Goal: Transaction & Acquisition: Purchase product/service

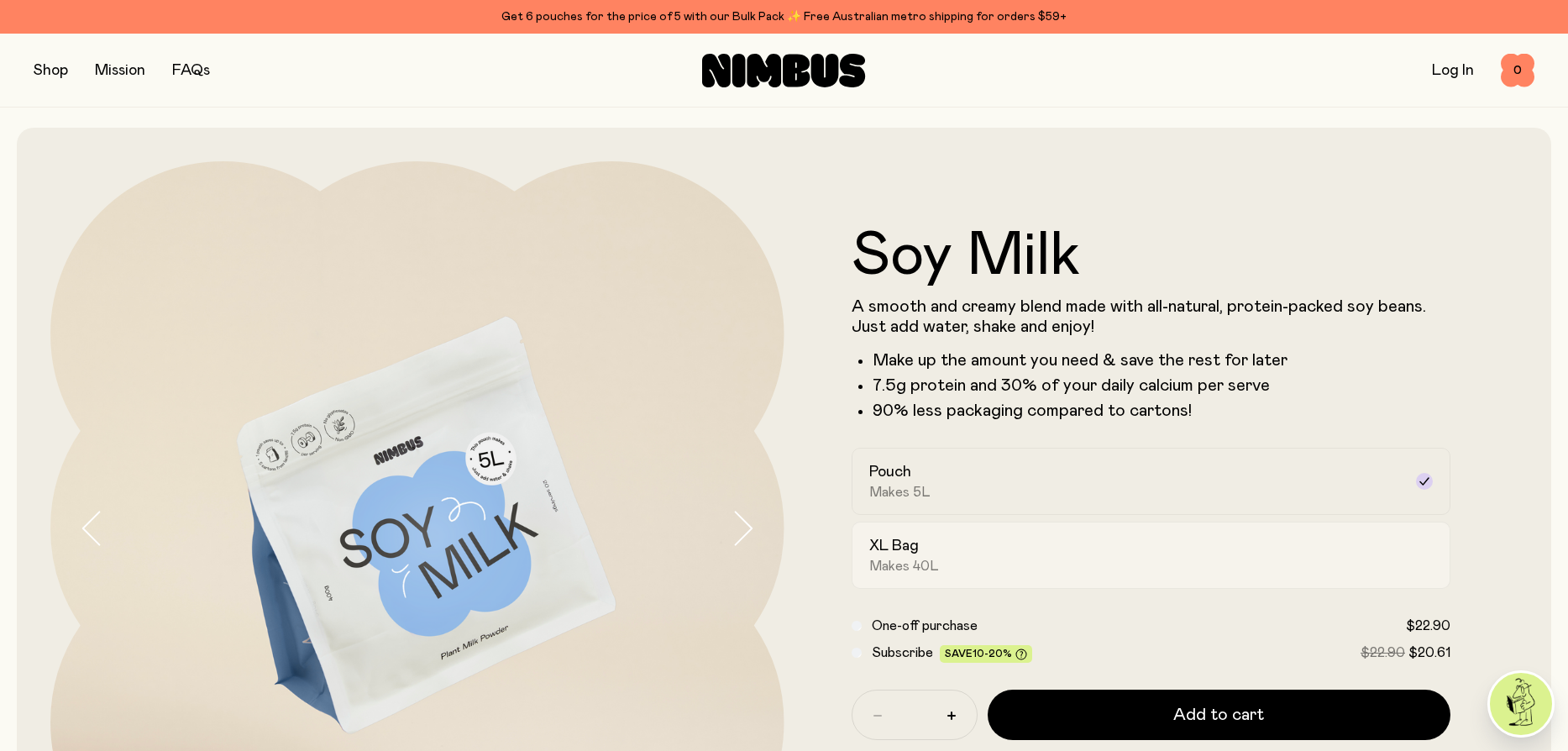
click at [1111, 550] on div "XL Bag Makes 40L" at bounding box center [1136, 555] width 534 height 39
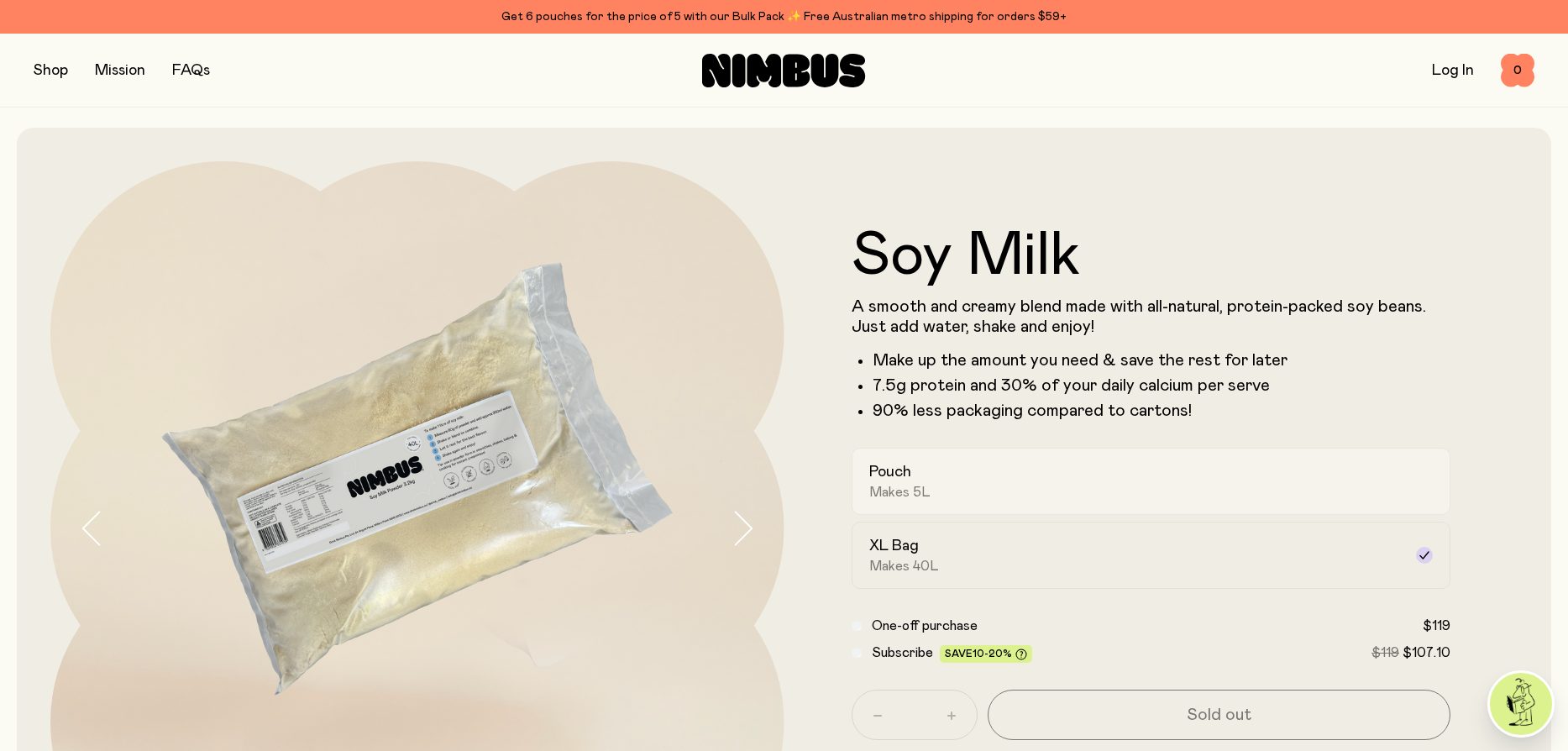
click at [1039, 466] on div "Pouch Makes 5L" at bounding box center [1136, 481] width 534 height 39
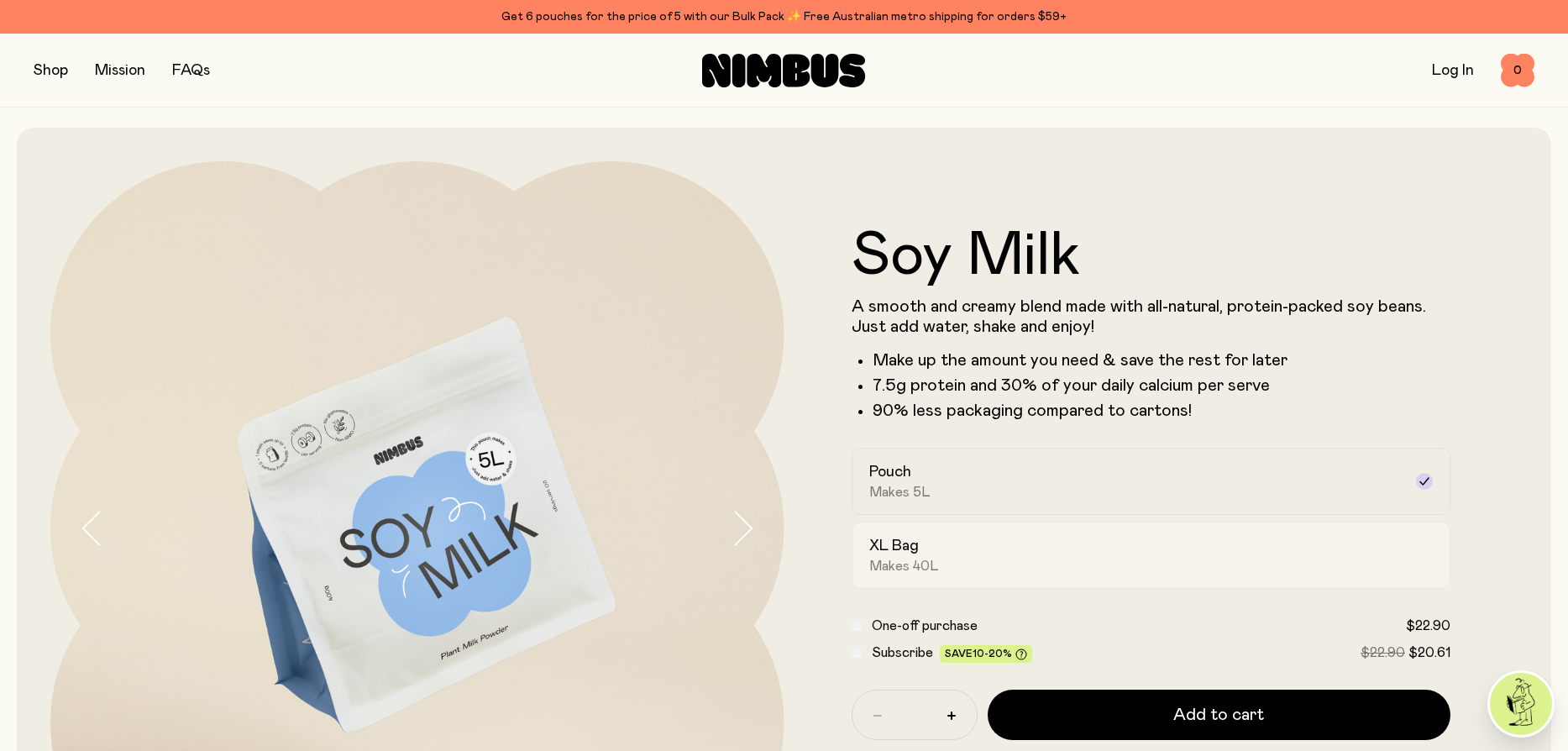
scroll to position [168, 0]
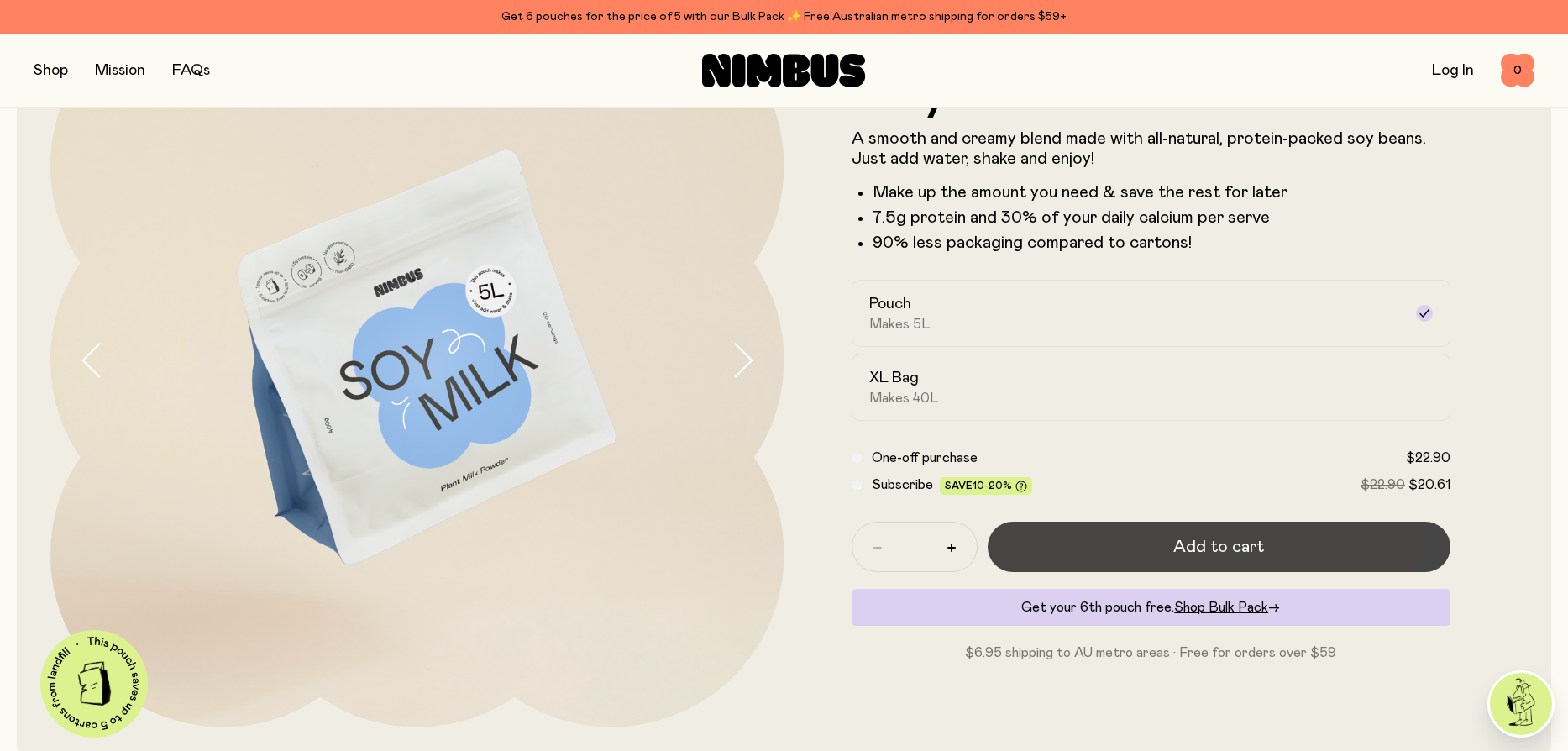
click at [1147, 543] on button "Add to cart" at bounding box center [1218, 546] width 463 height 51
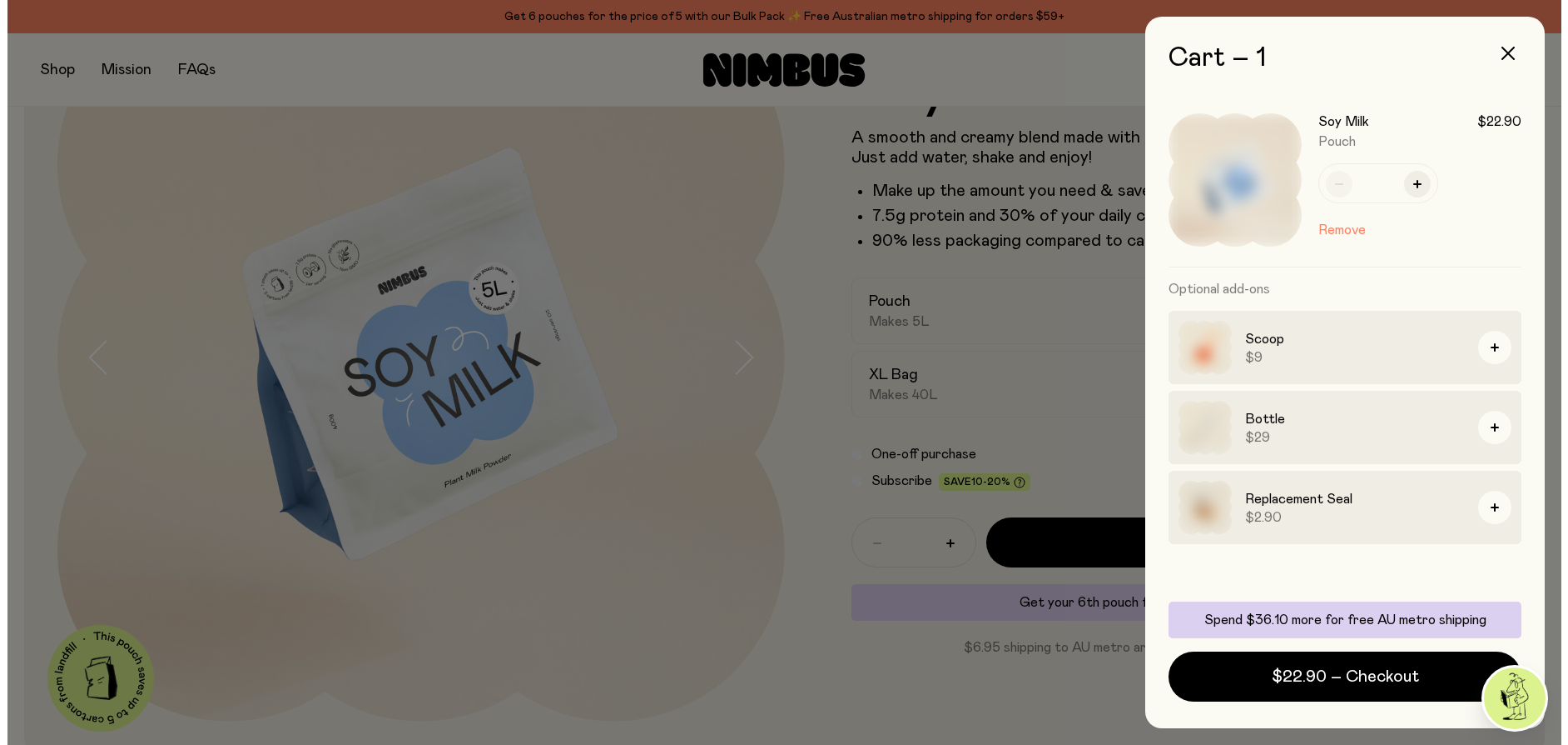
scroll to position [0, 0]
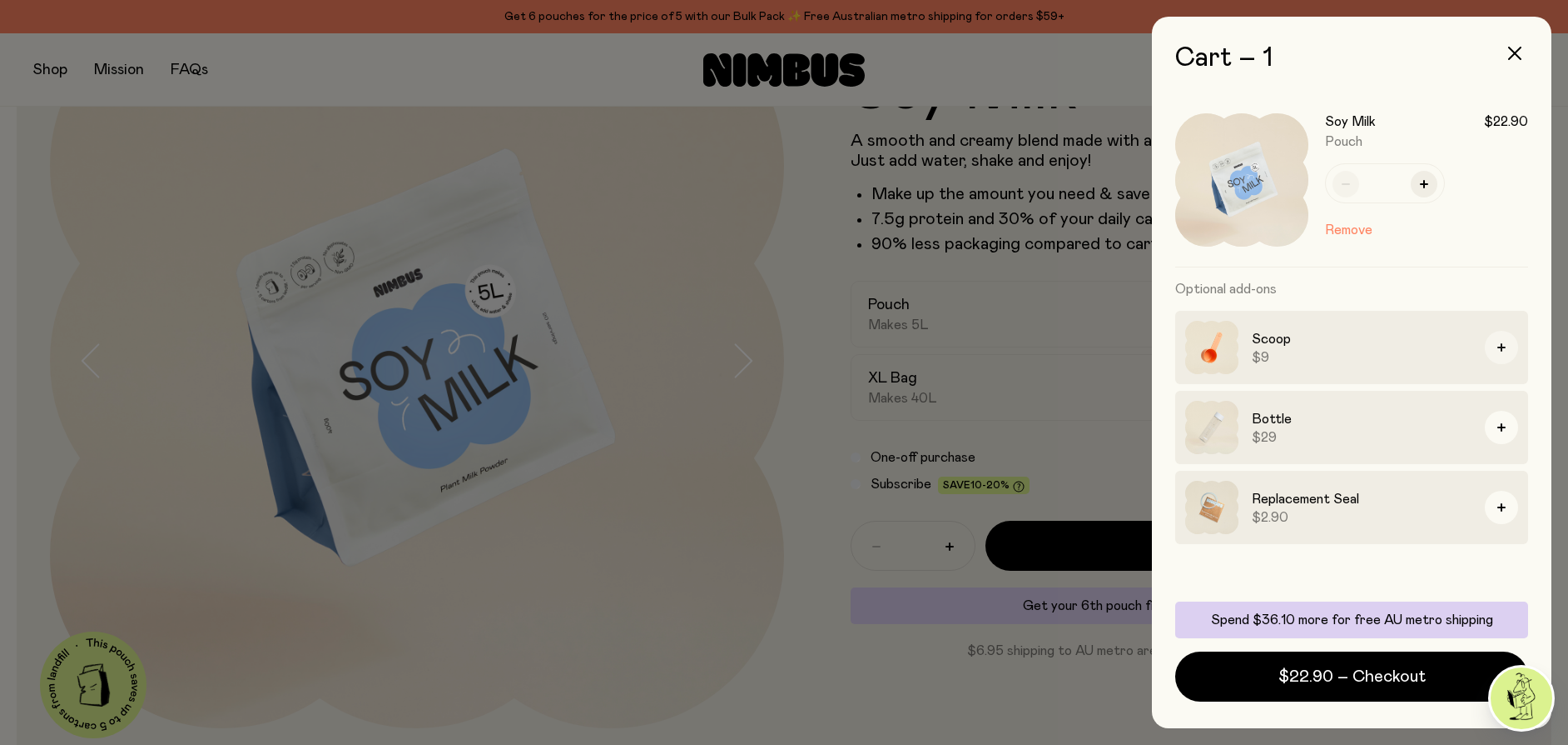
click at [1504, 348] on icon "button" at bounding box center [1501, 347] width 8 height 8
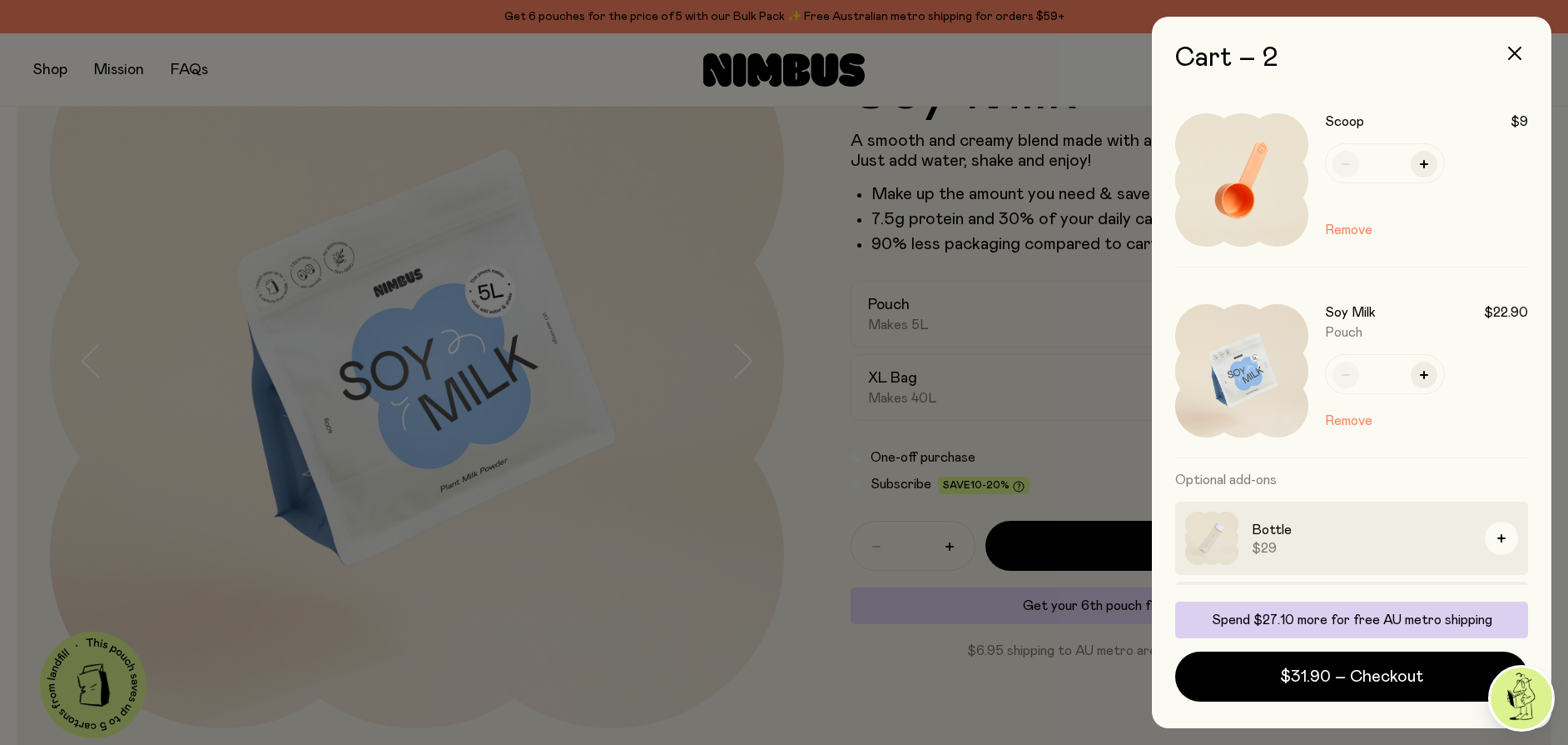
click at [1227, 532] on img at bounding box center [1212, 538] width 53 height 53
click at [935, 673] on div at bounding box center [784, 372] width 1568 height 745
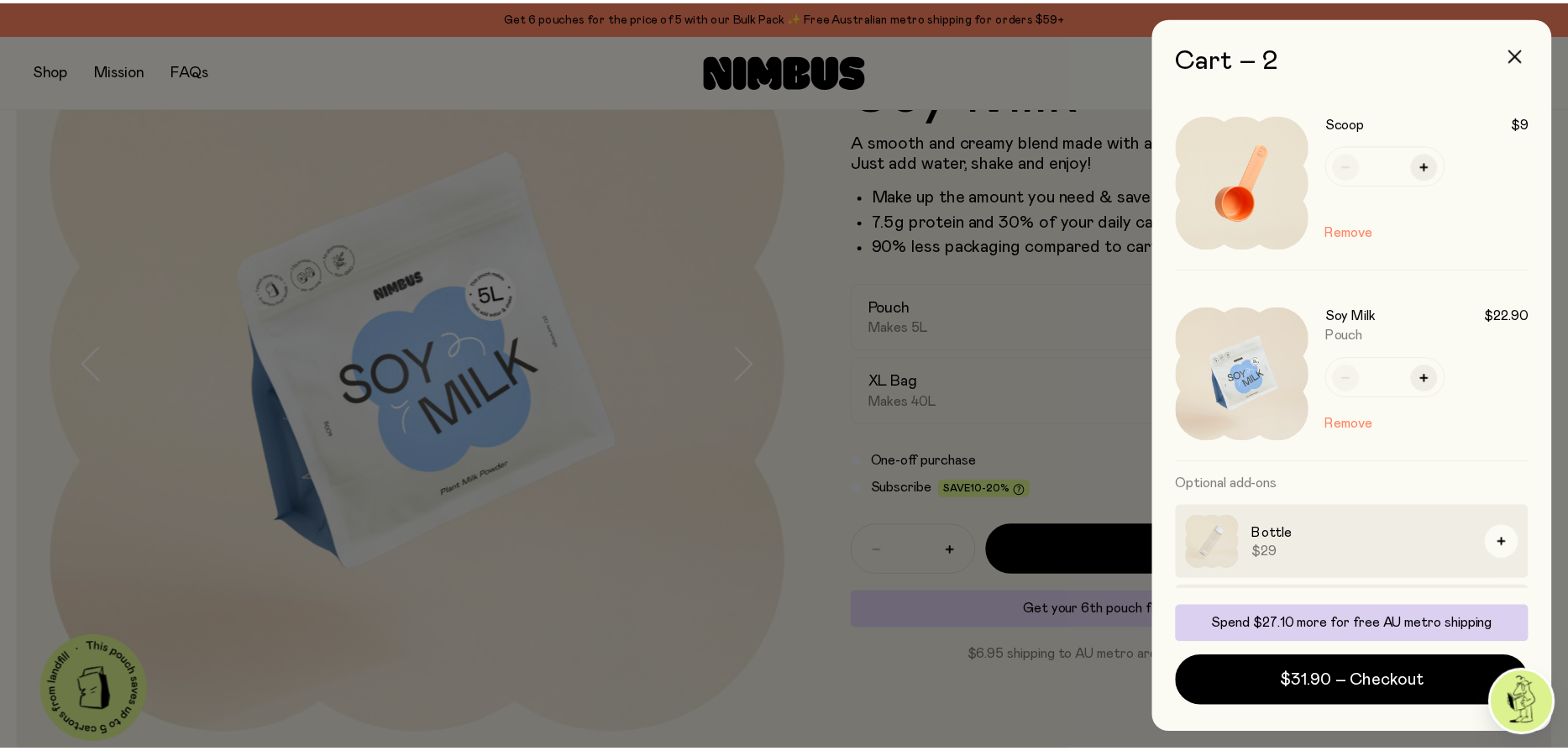
scroll to position [168, 0]
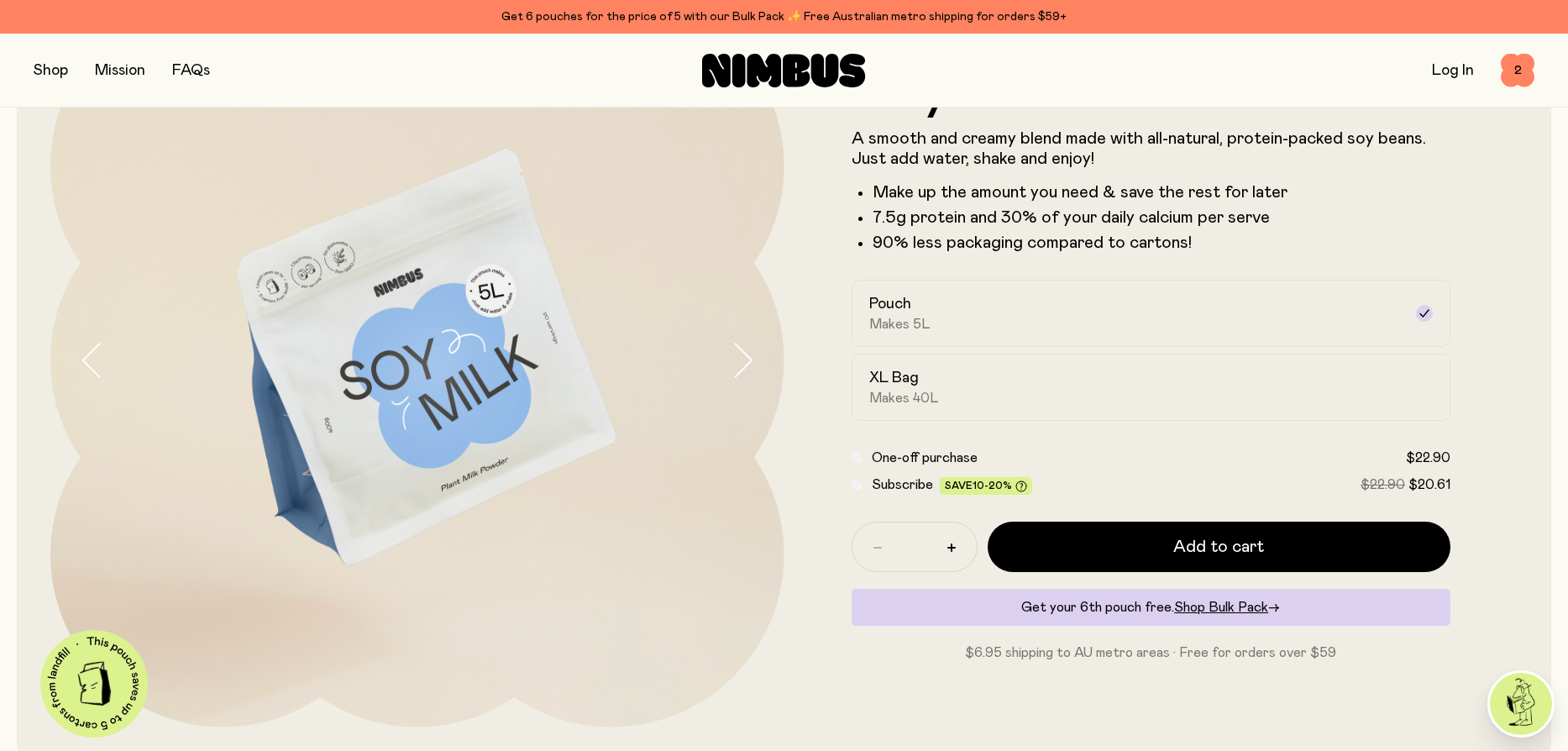
click at [43, 71] on button "button" at bounding box center [51, 71] width 35 height 24
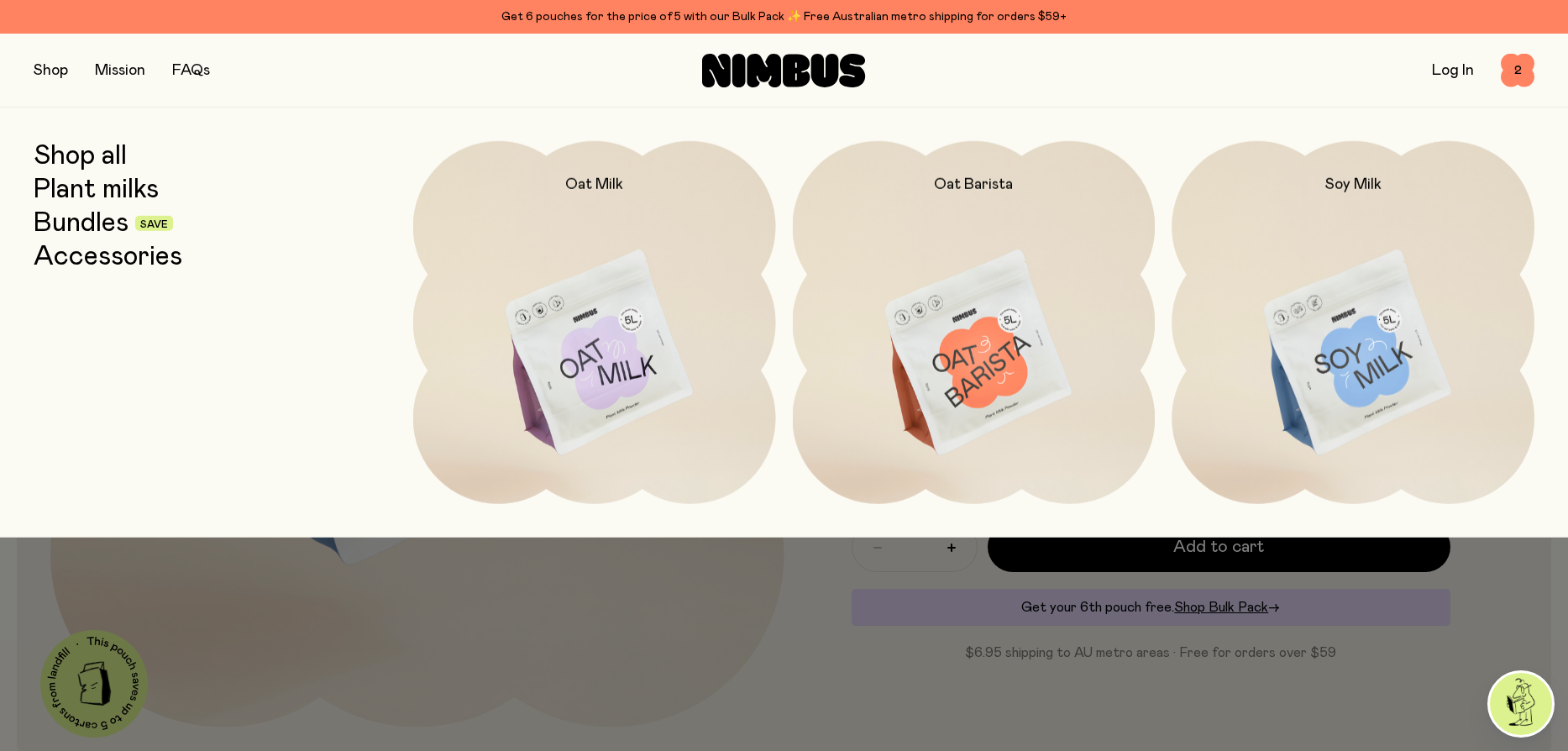
click at [102, 189] on link "Plant milks" at bounding box center [97, 189] width 126 height 30
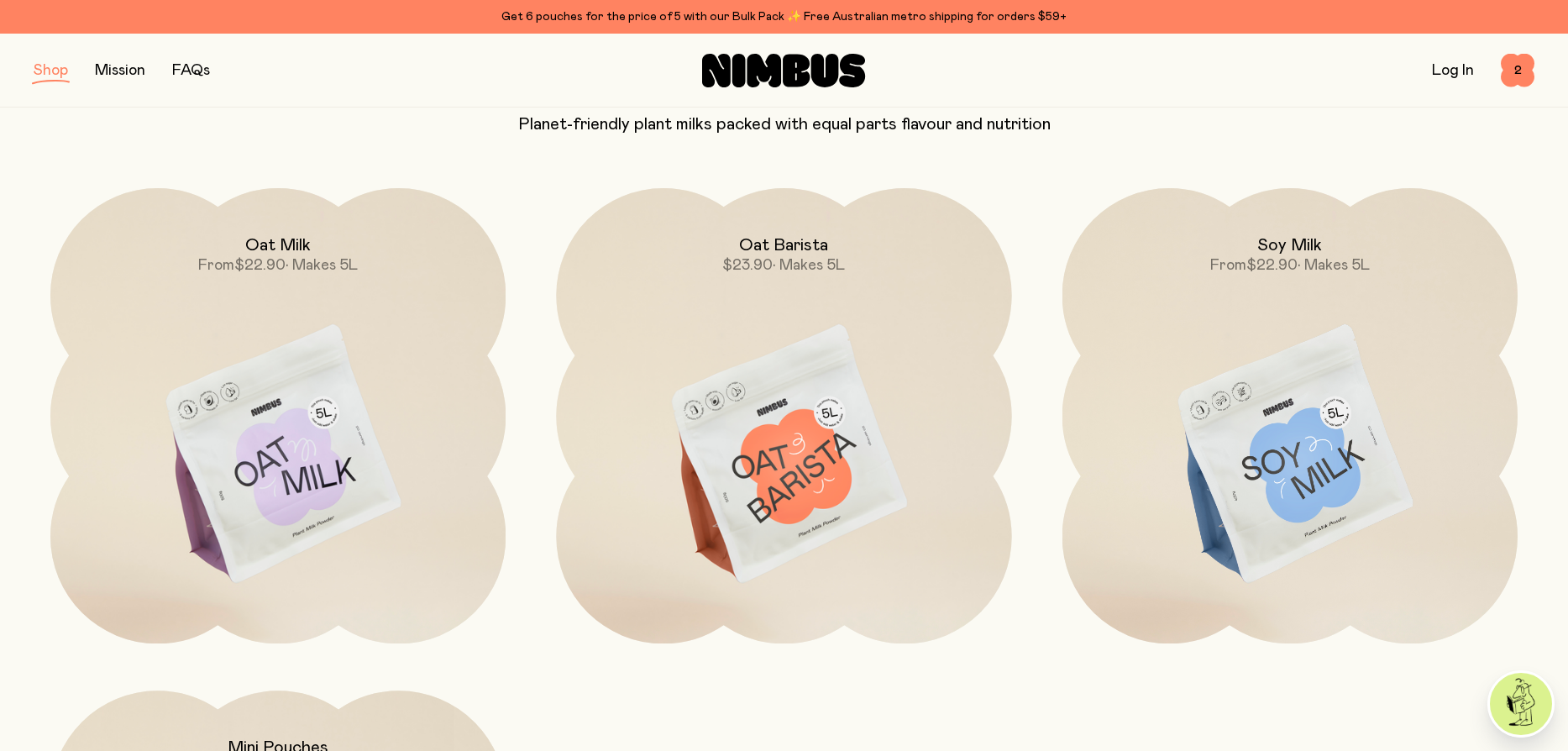
scroll to position [671, 0]
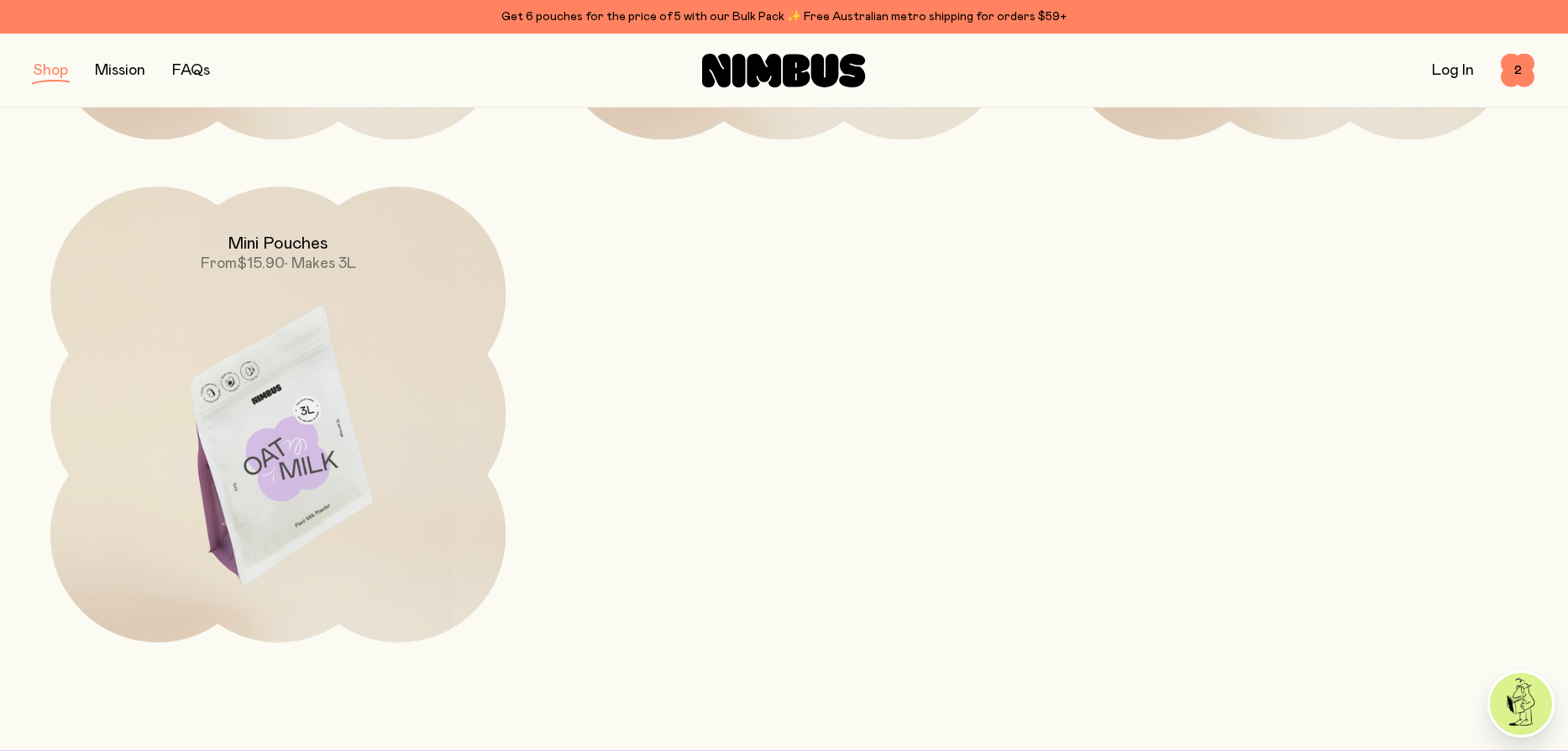
click at [363, 394] on img at bounding box center [278, 453] width 455 height 535
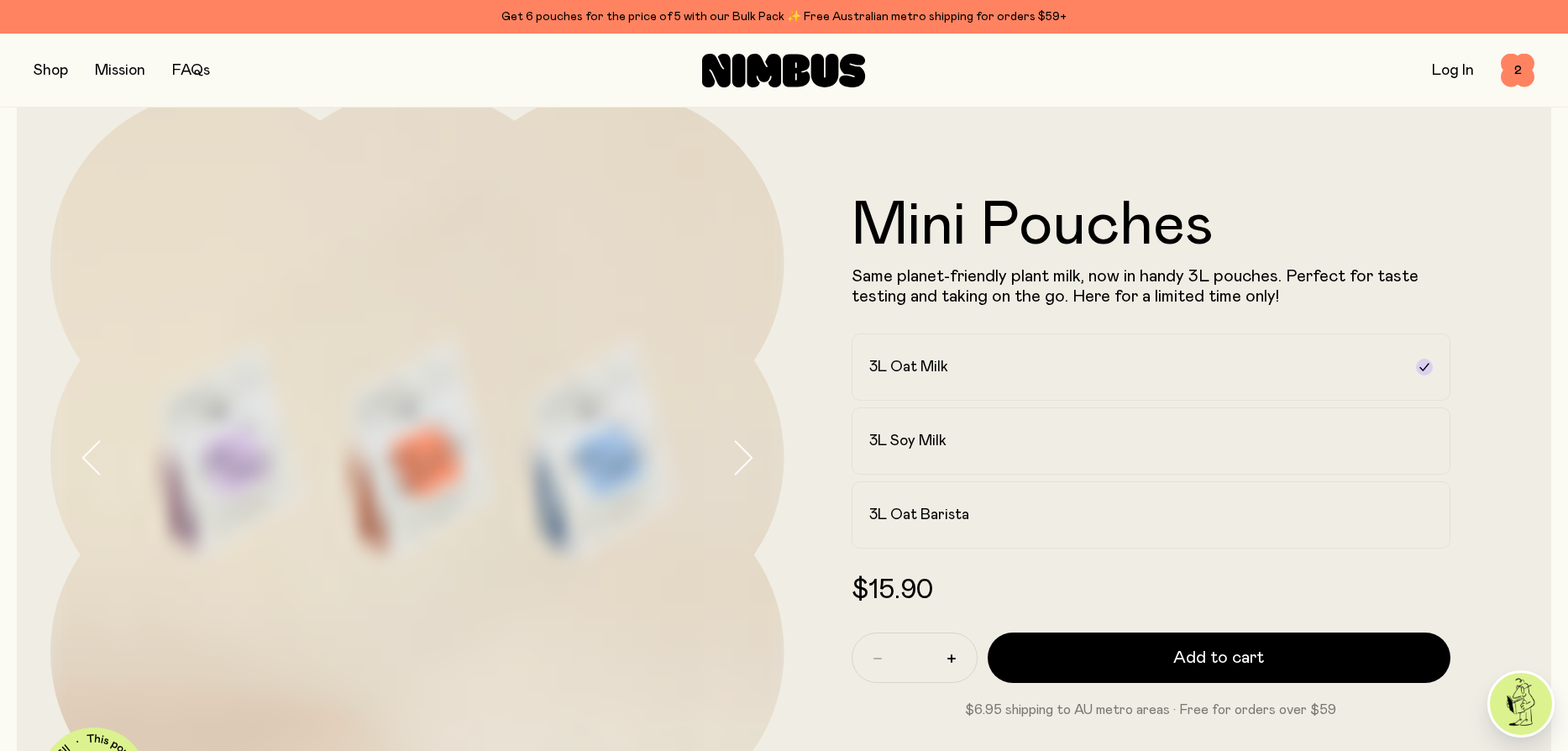
scroll to position [168, 0]
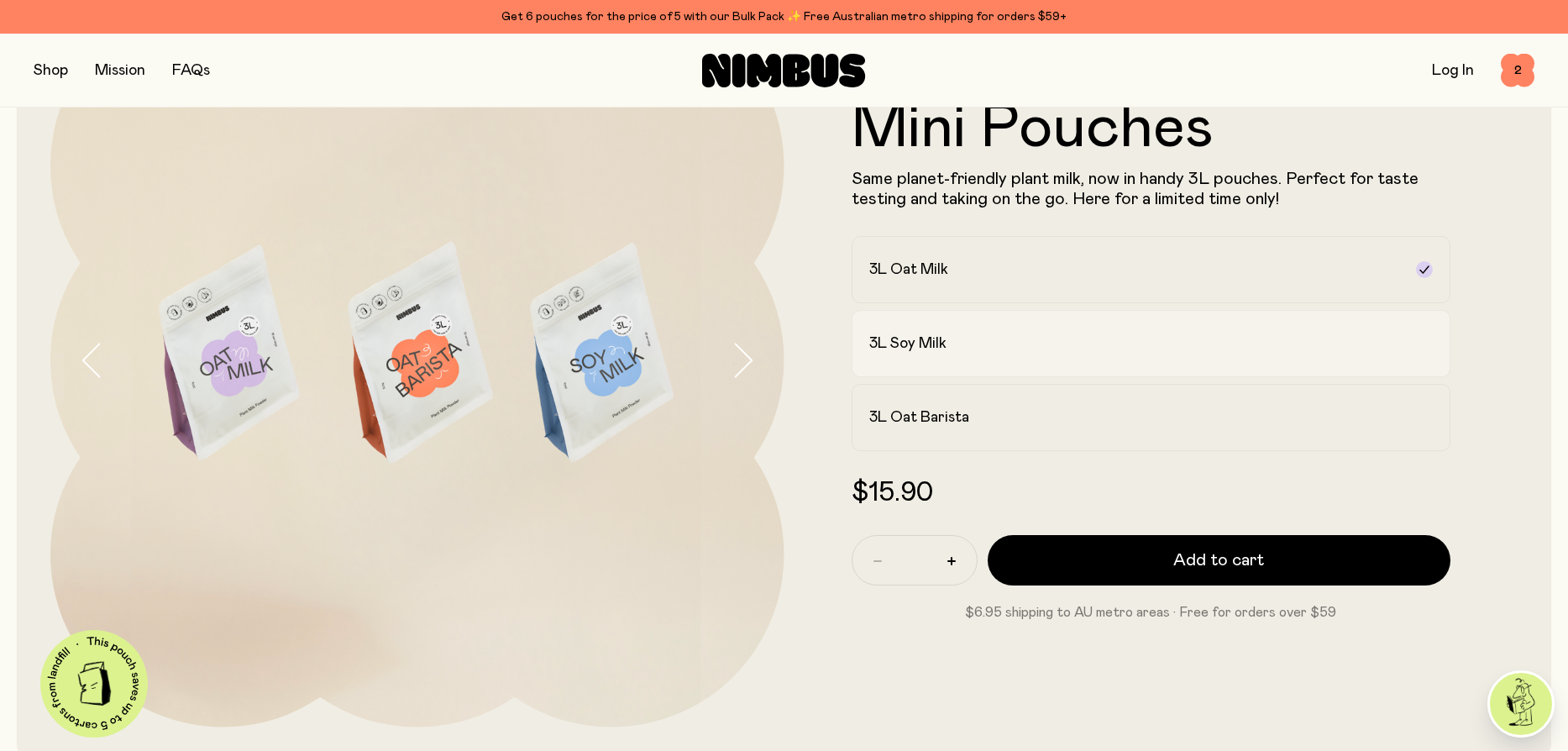
click at [927, 341] on h2 "3L Soy Milk" at bounding box center [908, 344] width 78 height 20
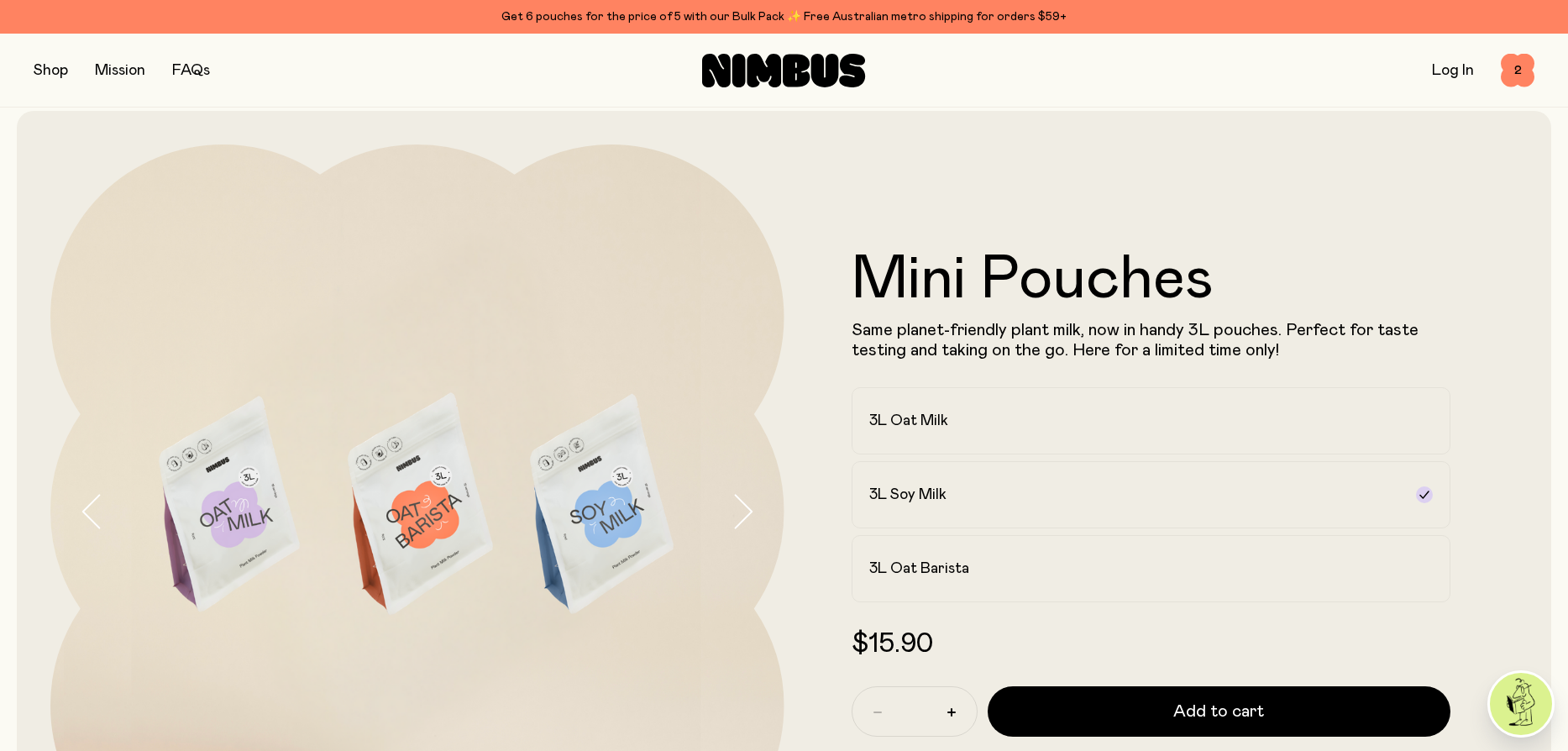
scroll to position [0, 0]
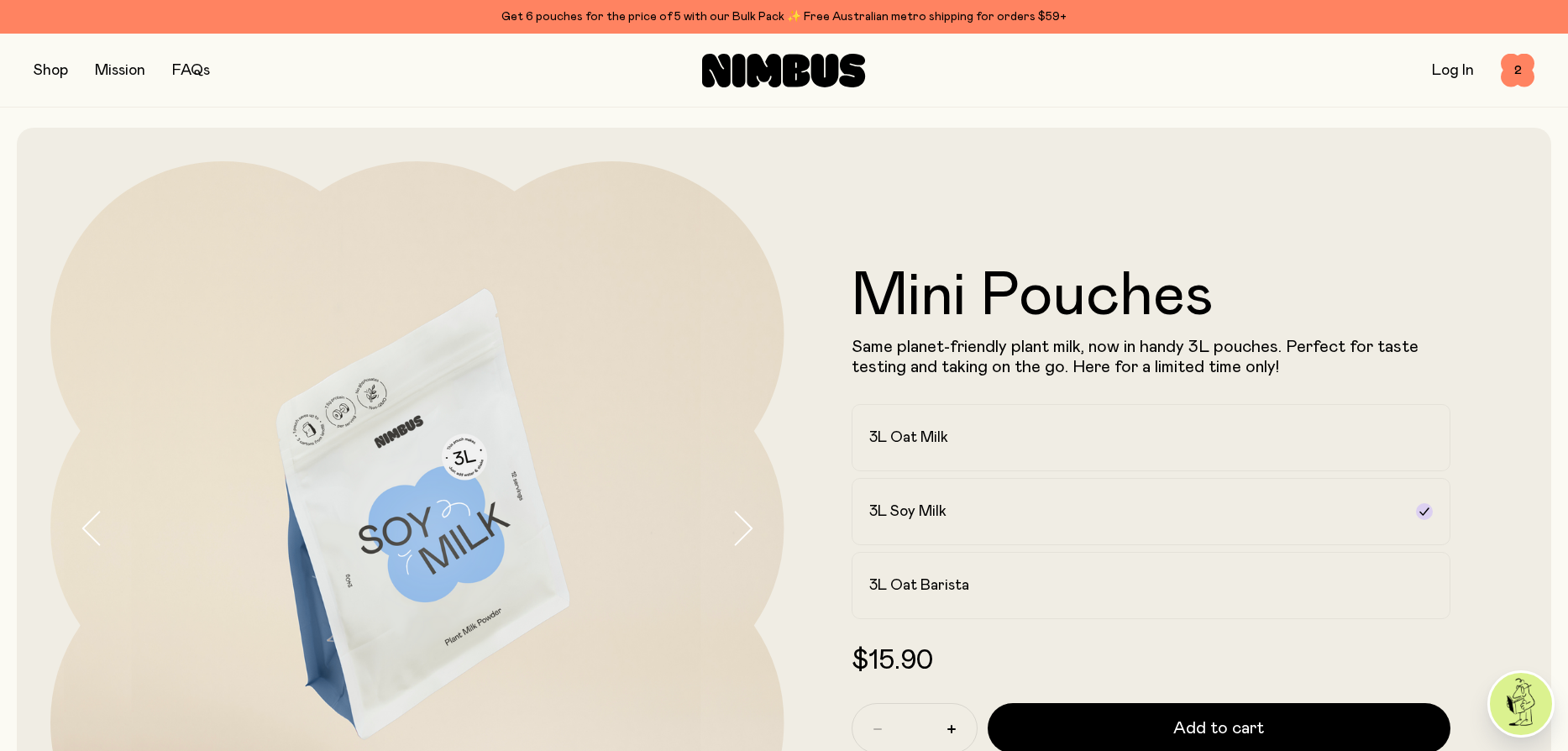
click at [46, 69] on button "button" at bounding box center [51, 71] width 35 height 24
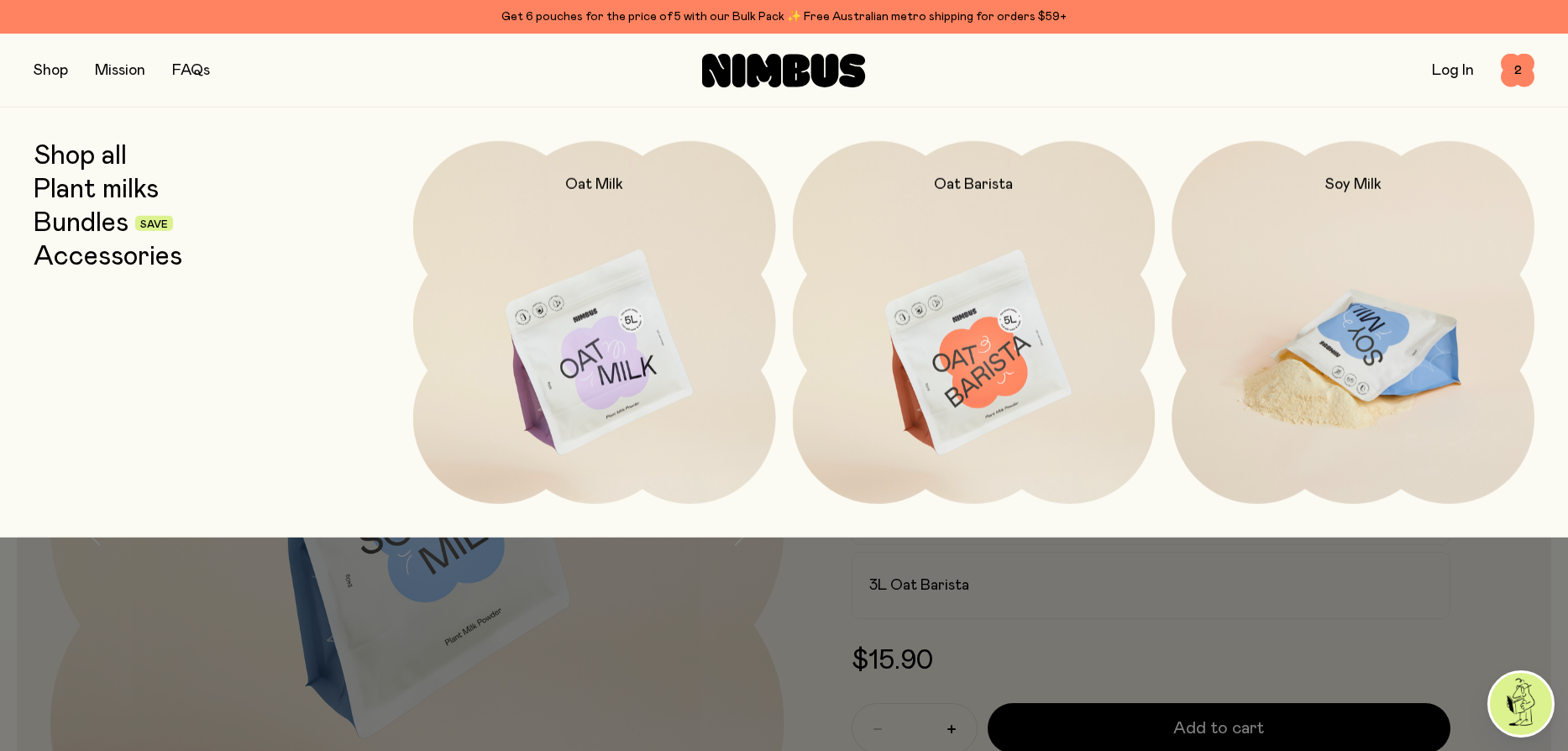
click at [1365, 239] on img at bounding box center [1353, 354] width 363 height 425
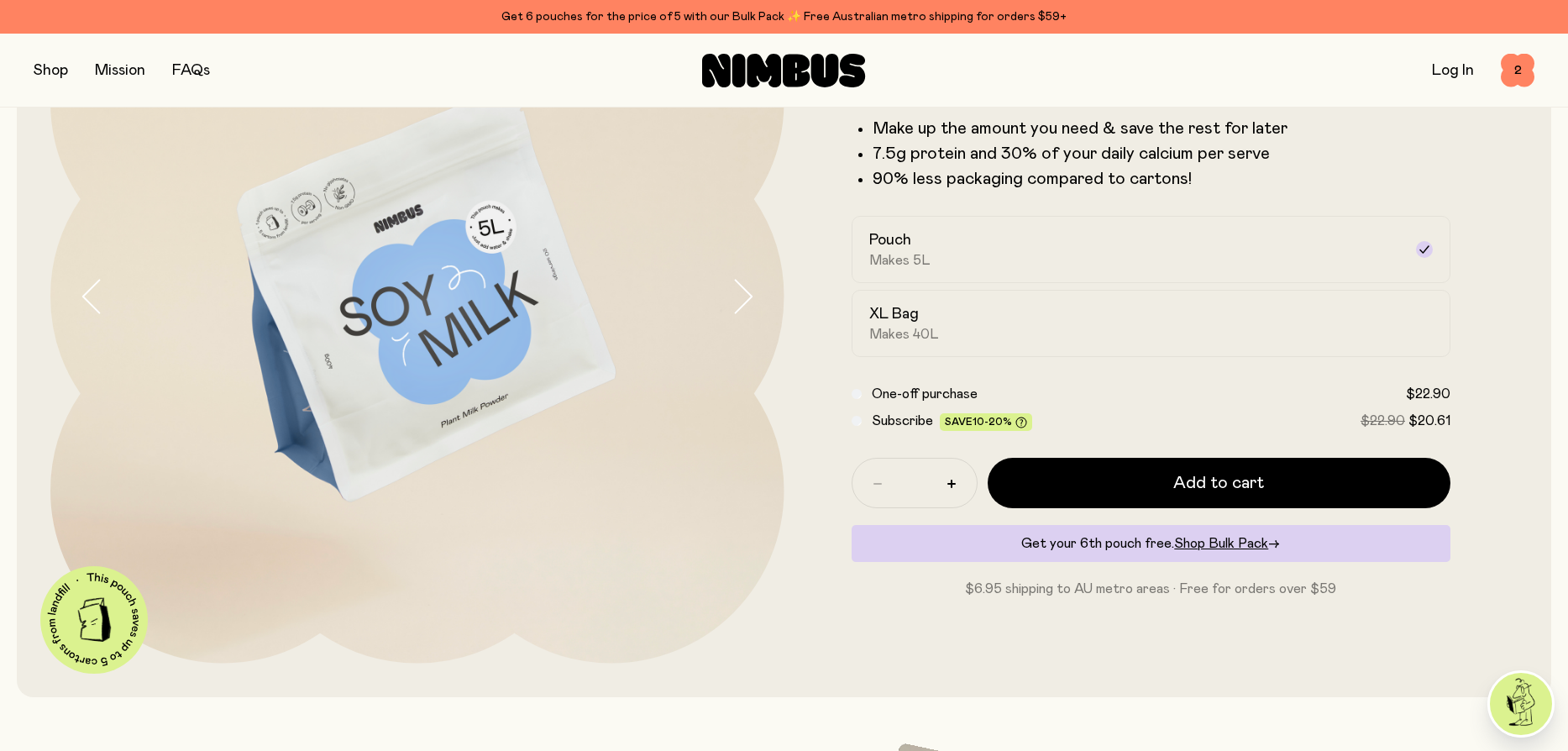
scroll to position [252, 0]
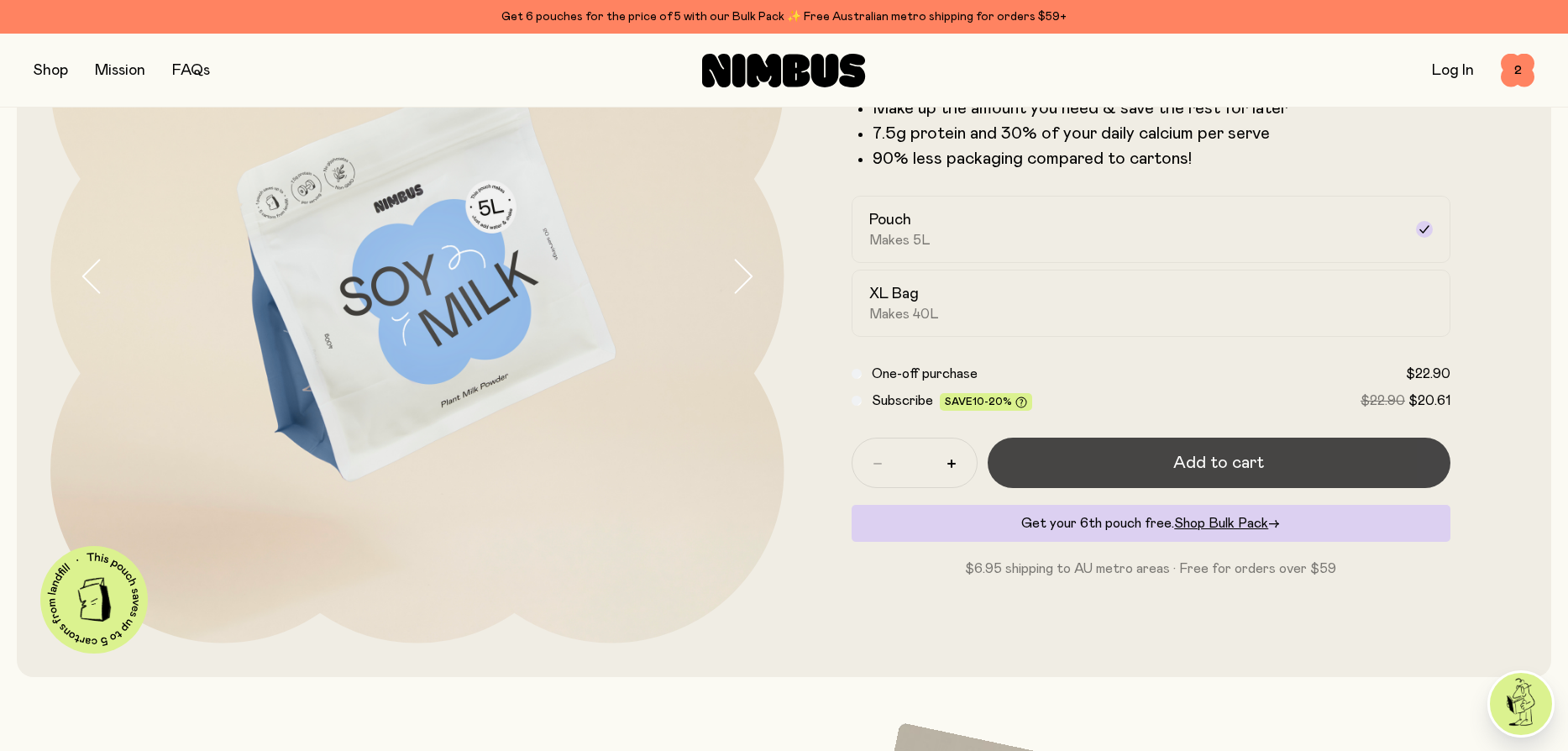
click at [1136, 457] on button "Add to cart" at bounding box center [1218, 462] width 463 height 51
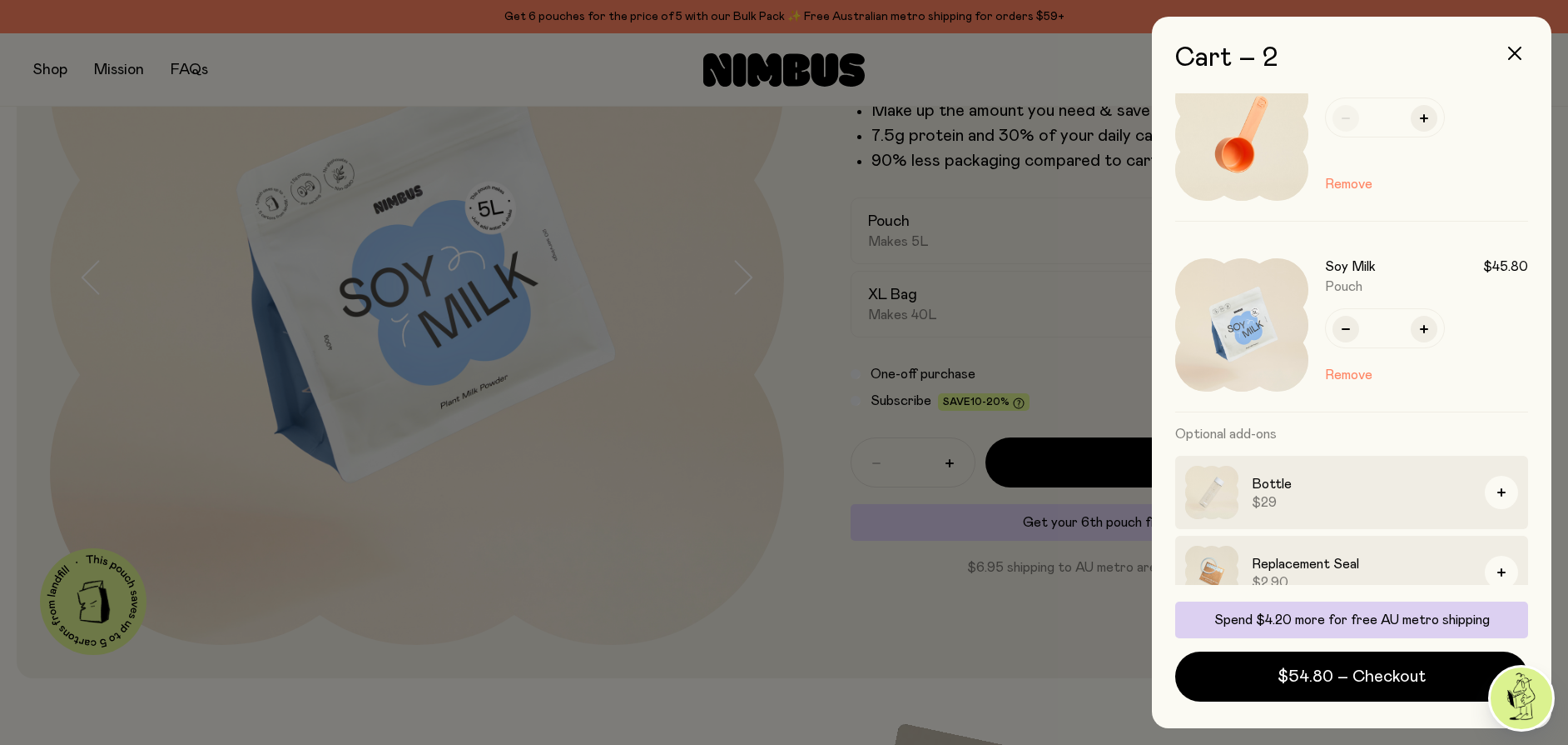
scroll to position [70, 0]
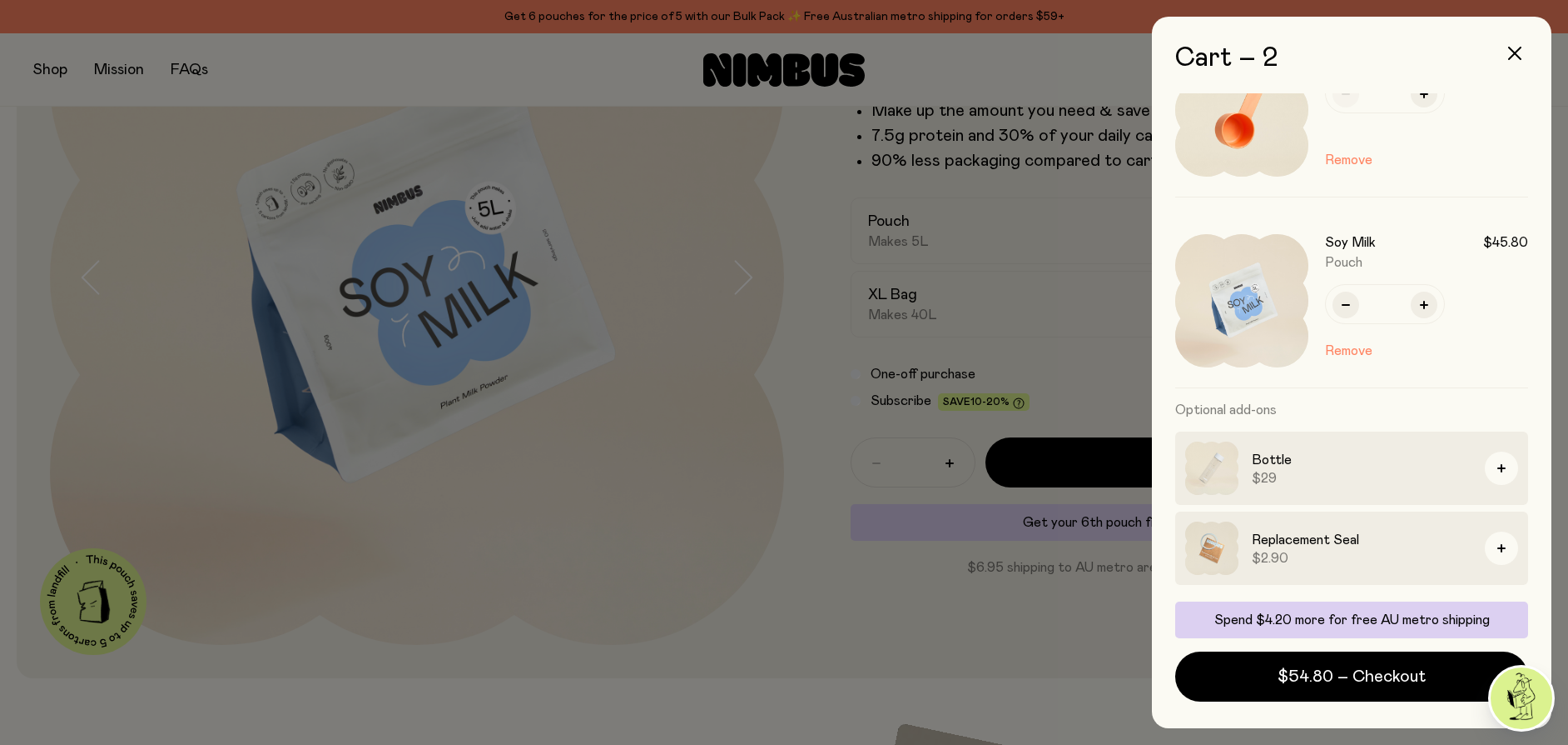
click at [1207, 546] on img at bounding box center [1212, 548] width 53 height 53
click at [1368, 528] on div "Replacement Seal $2.90" at bounding box center [1351, 548] width 353 height 73
click at [985, 631] on div at bounding box center [784, 372] width 1568 height 745
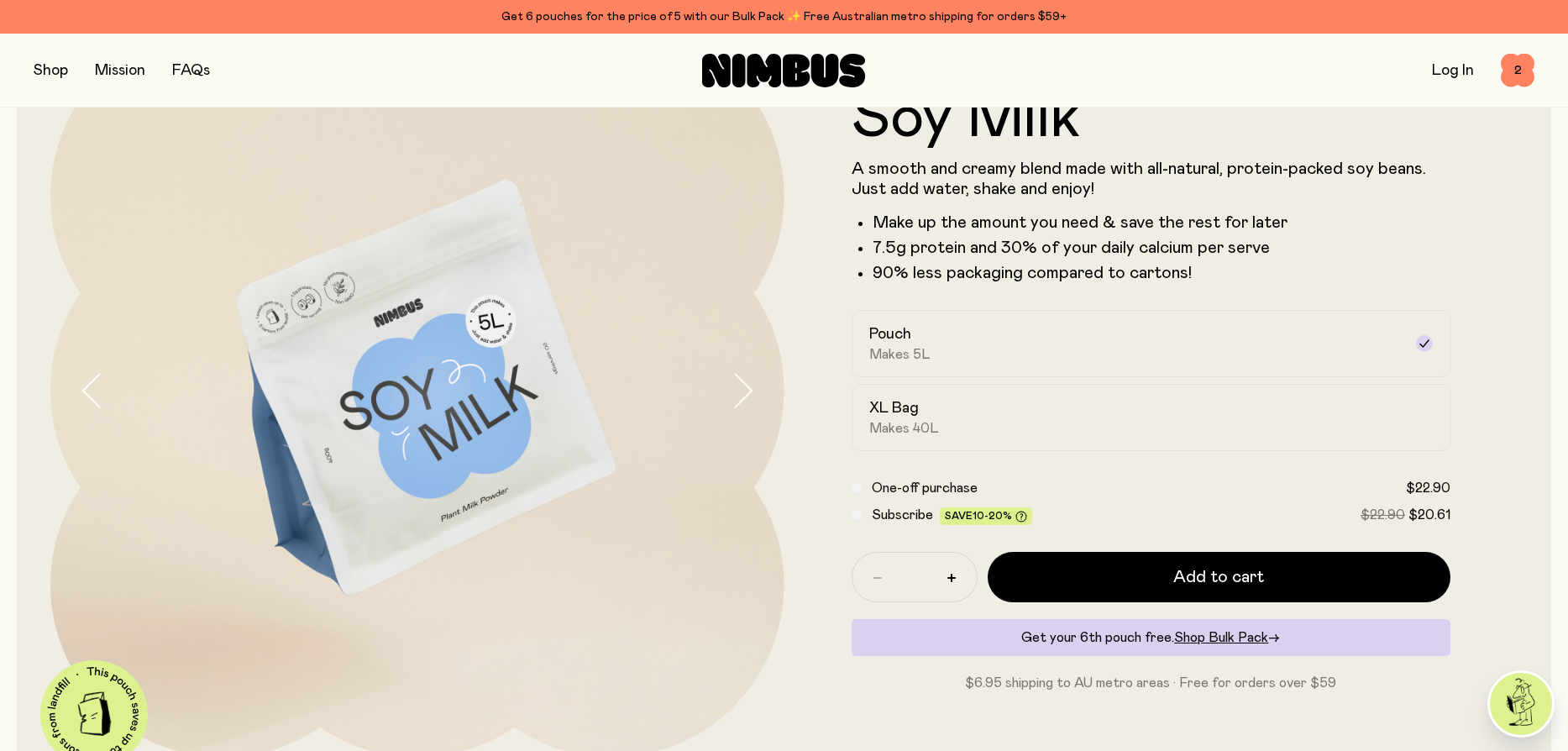
scroll to position [0, 0]
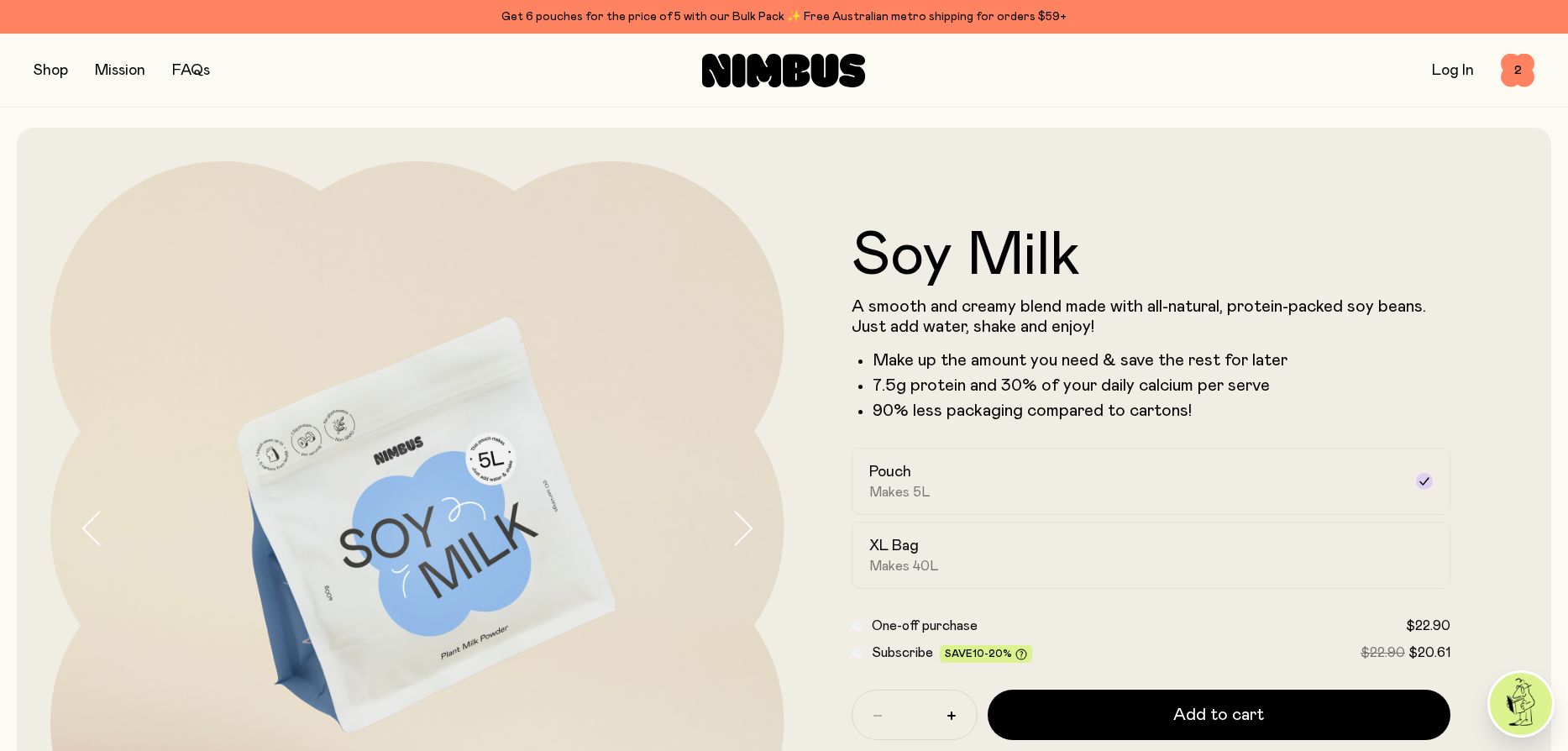
click at [39, 64] on button "button" at bounding box center [51, 71] width 35 height 24
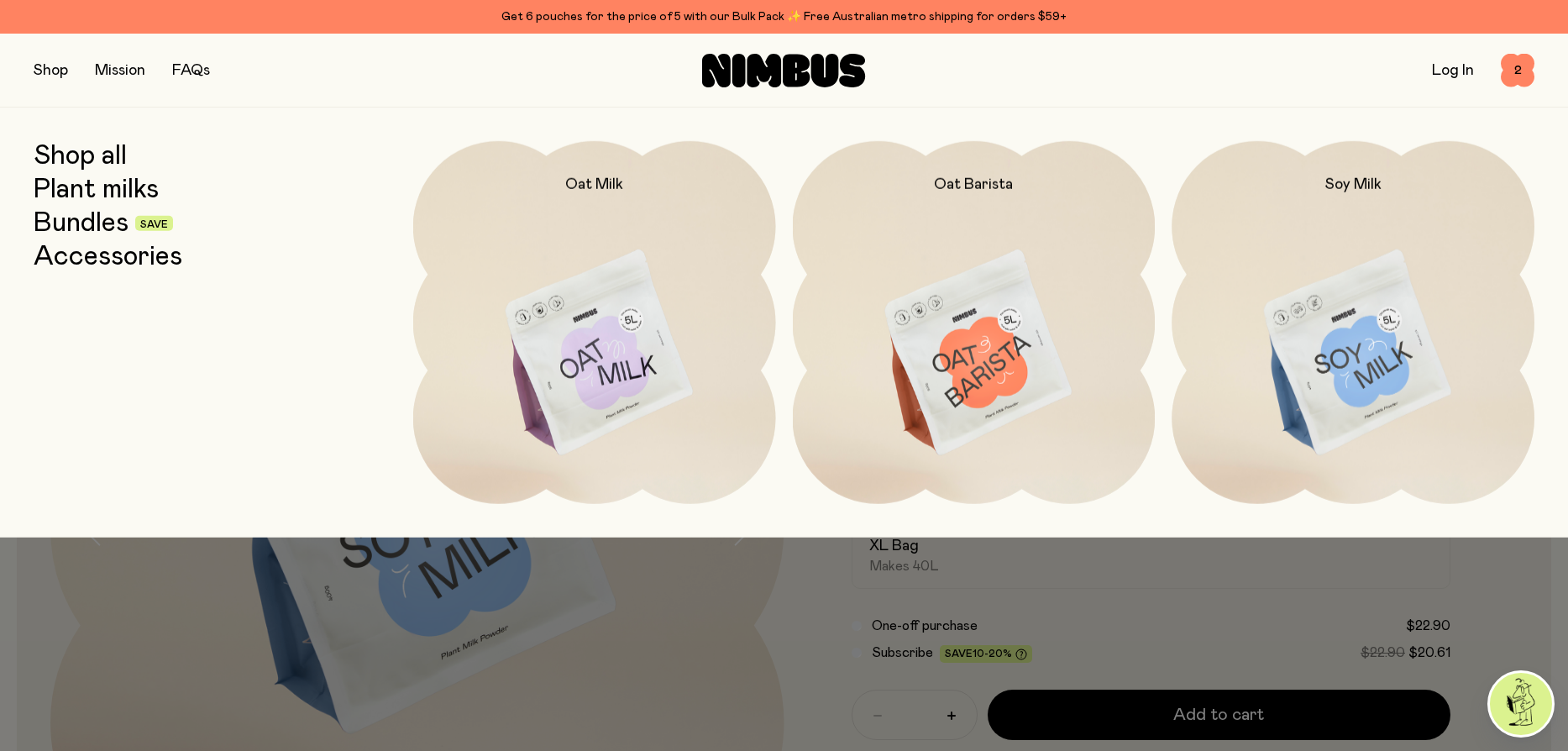
click at [93, 270] on link "Accessories" at bounding box center [108, 257] width 148 height 30
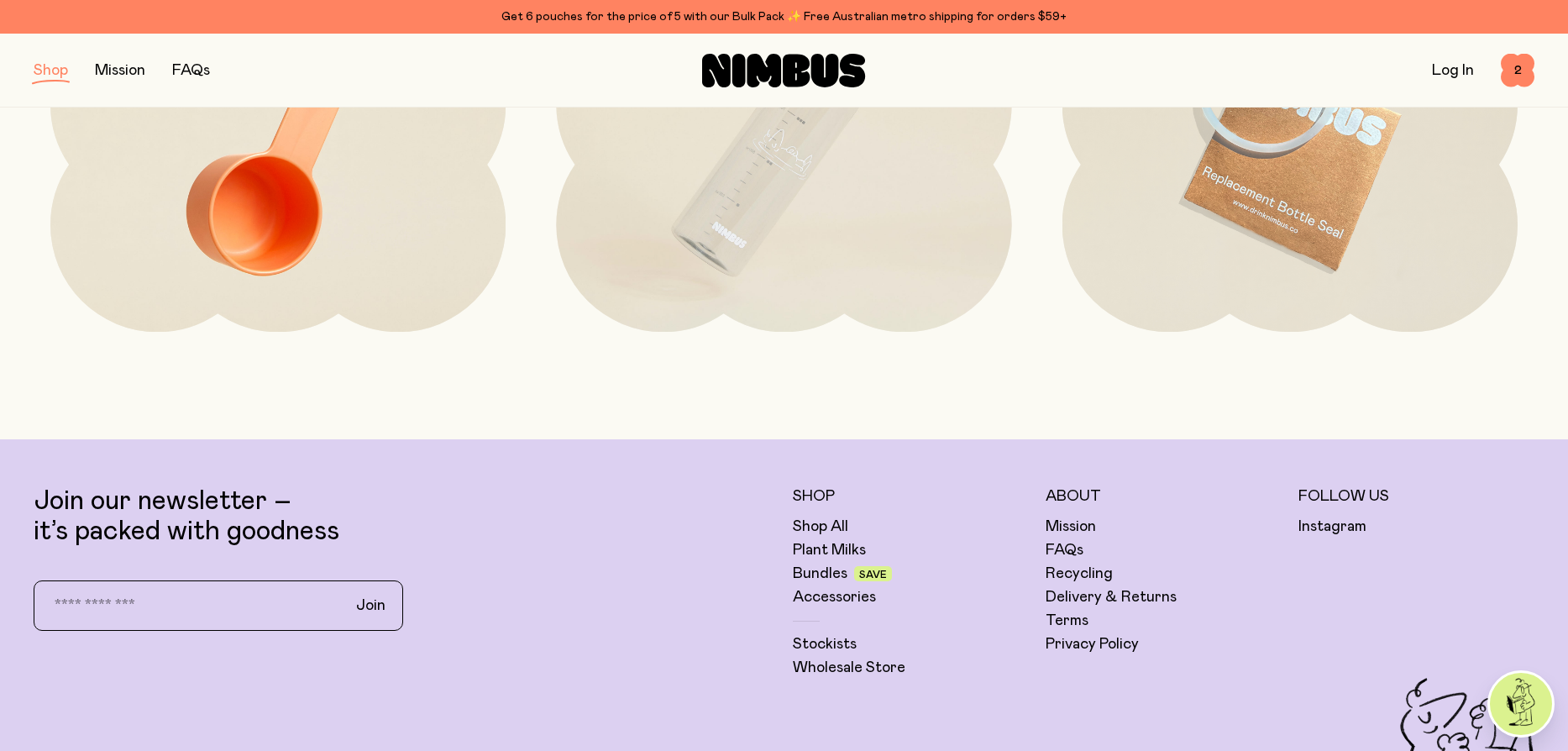
scroll to position [252, 0]
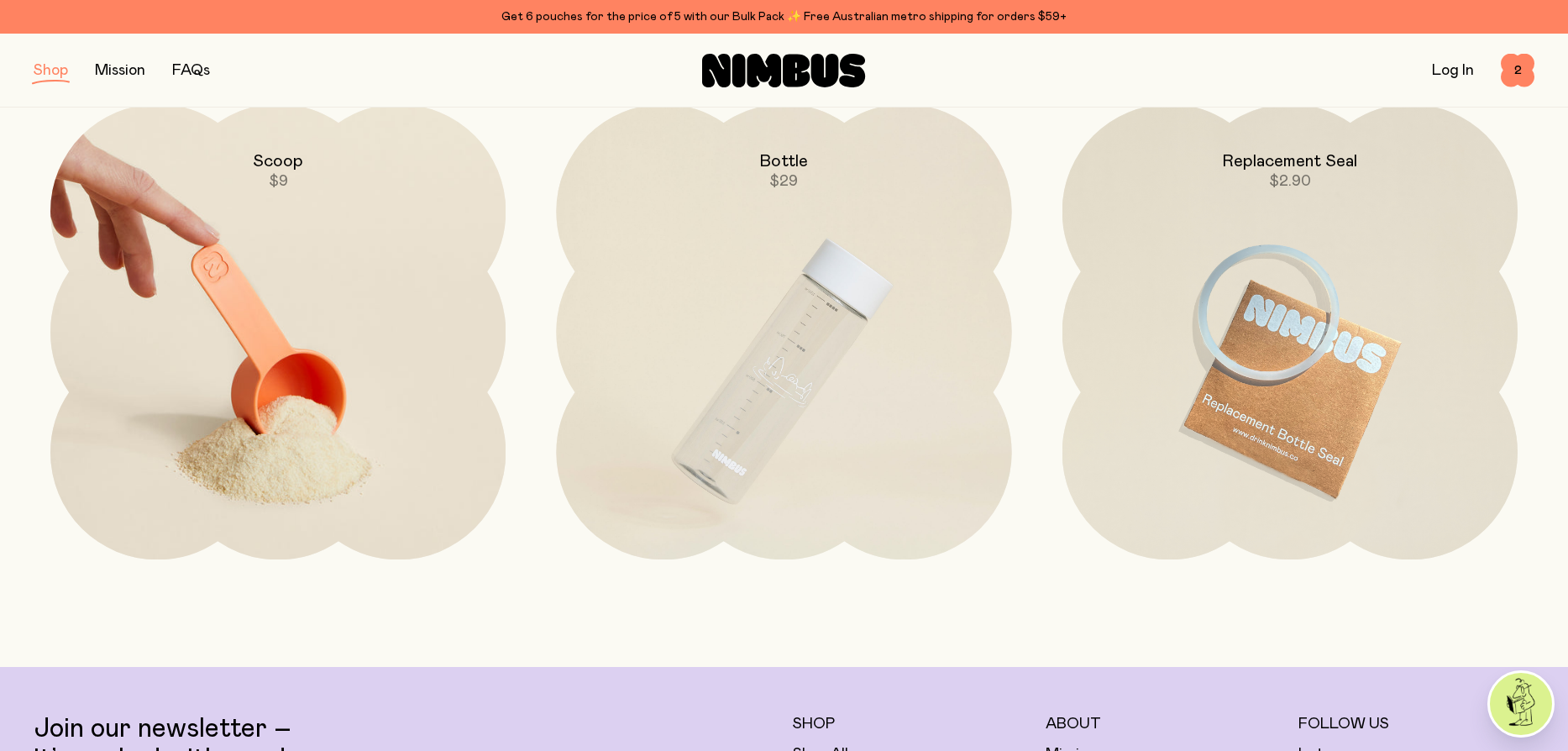
click at [367, 446] on img at bounding box center [278, 372] width 455 height 535
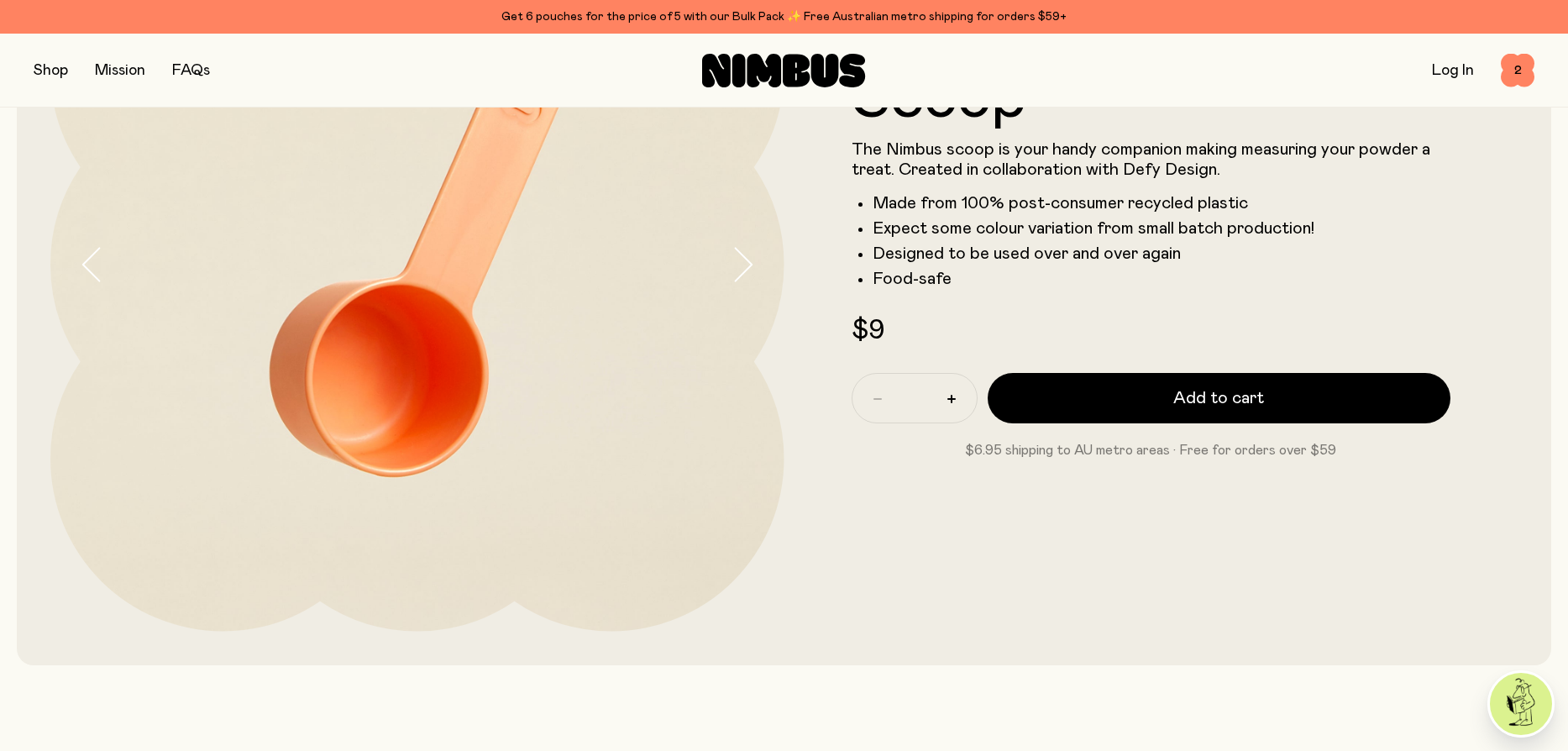
scroll to position [252, 0]
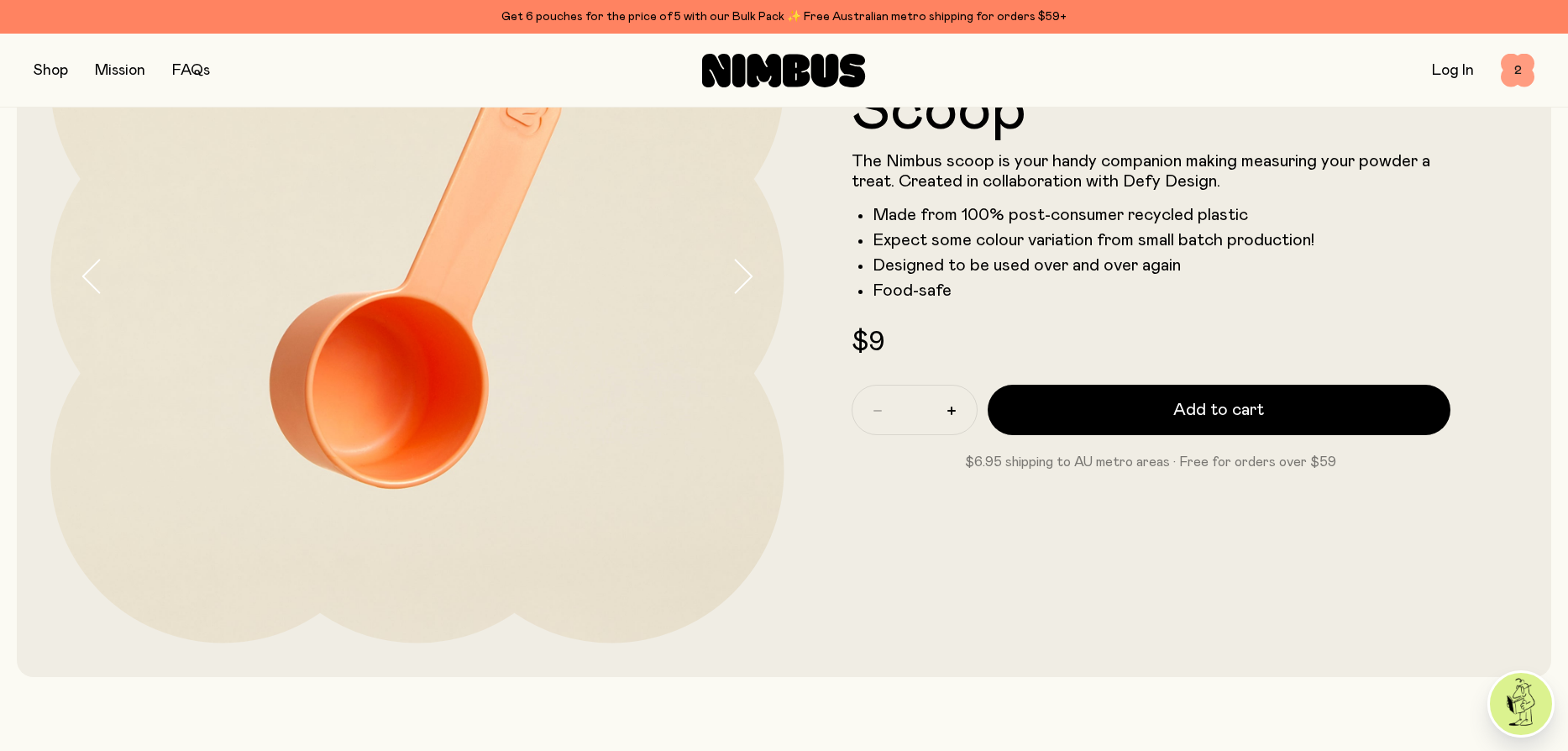
click at [1523, 66] on span "2" at bounding box center [1517, 71] width 34 height 34
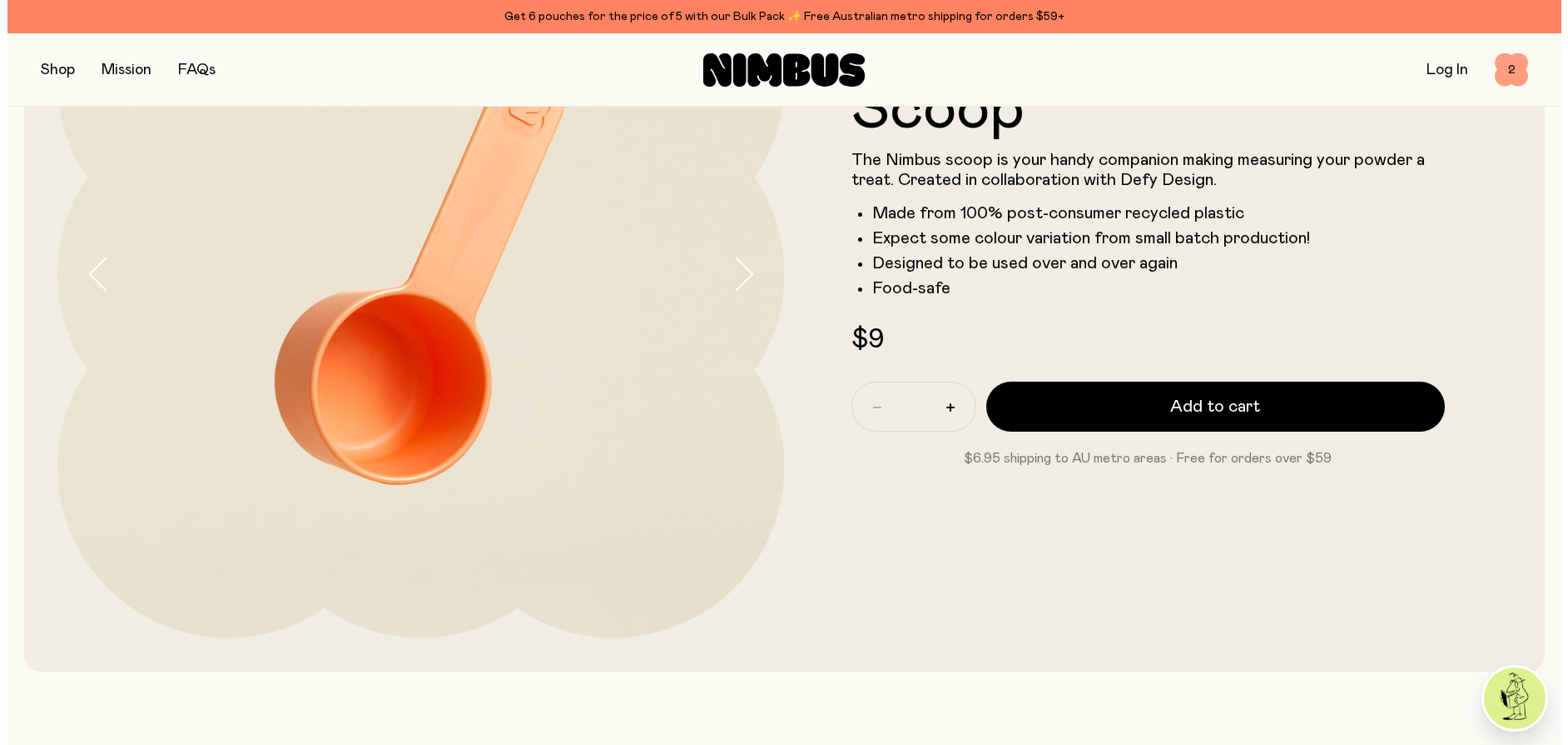
scroll to position [0, 0]
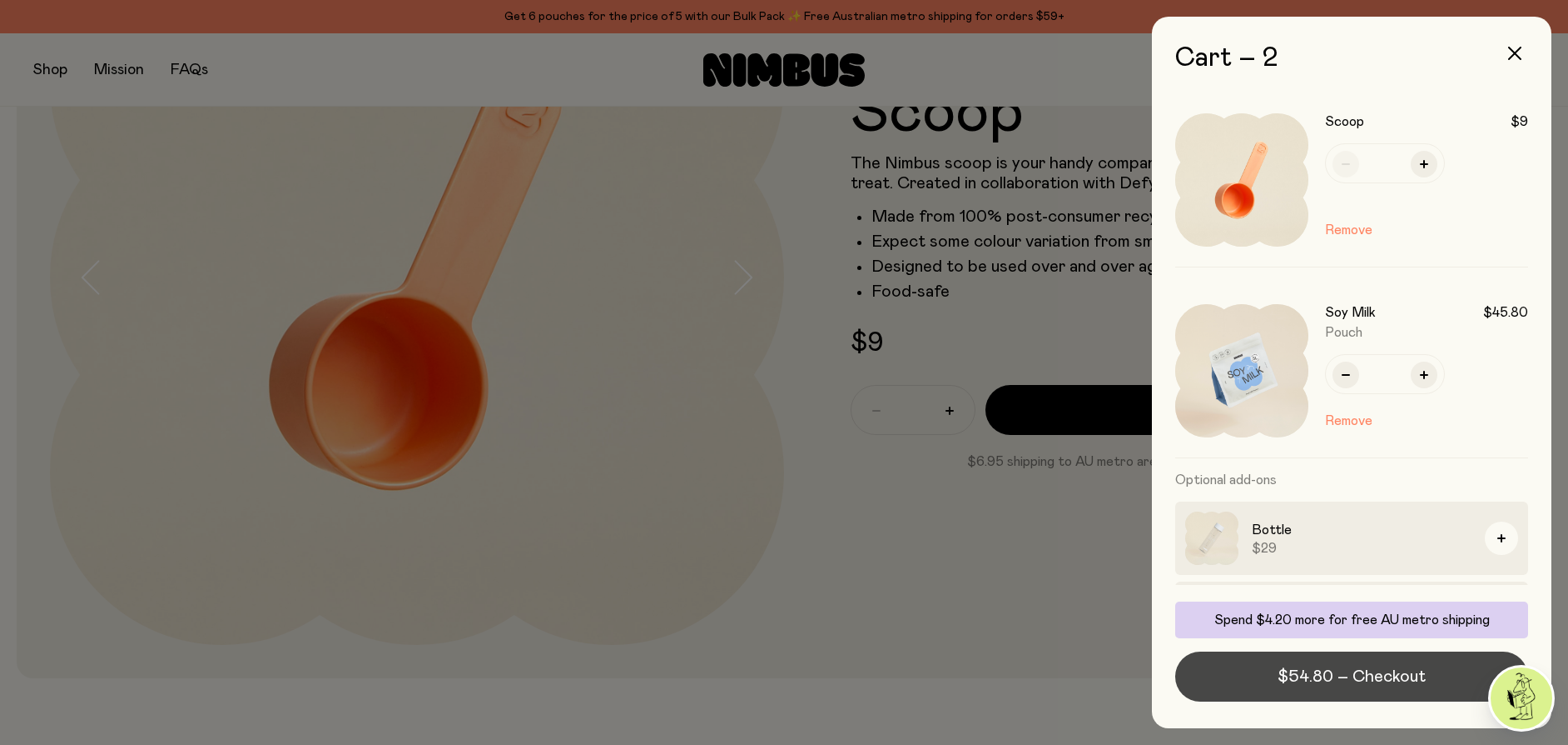
click at [1387, 672] on span "$54.80 – Checkout" at bounding box center [1352, 677] width 148 height 24
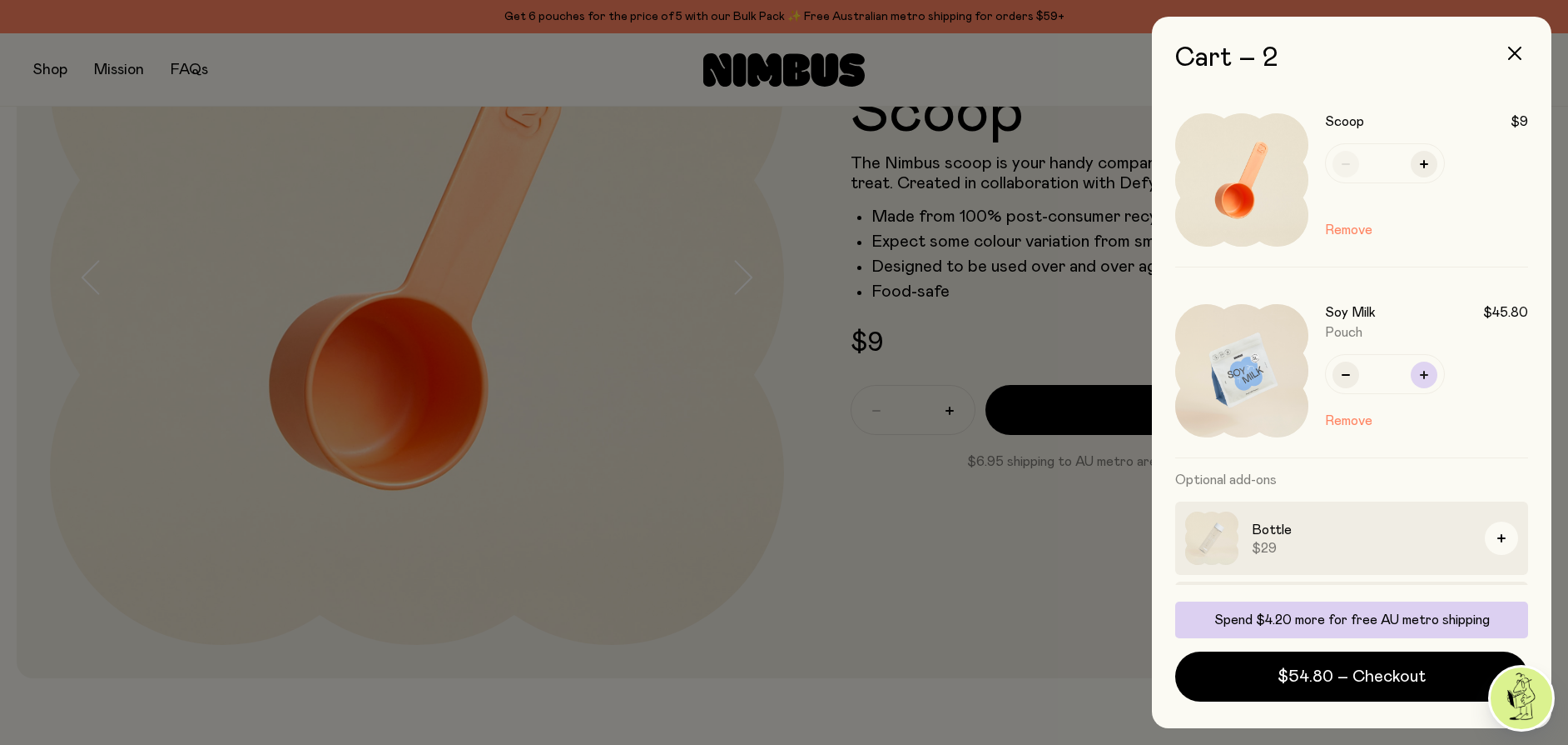
click at [1427, 369] on button "button" at bounding box center [1424, 374] width 27 height 27
type input "*"
click at [1360, 224] on button "Remove" at bounding box center [1349, 230] width 47 height 20
